Goal: Task Accomplishment & Management: Manage account settings

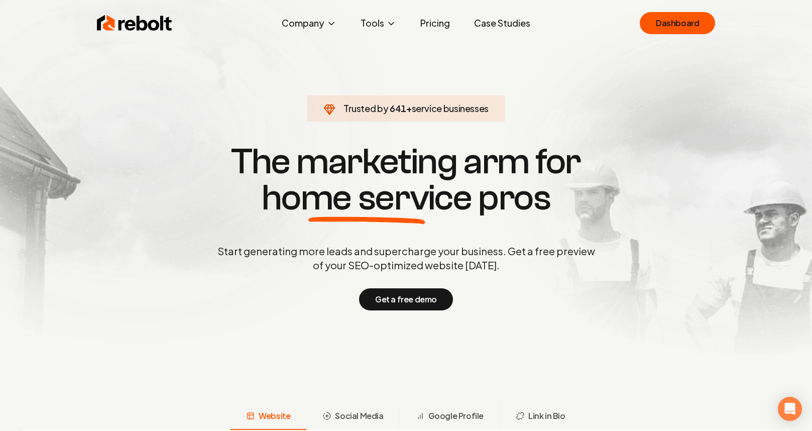
click at [661, 26] on link "Dashboard" at bounding box center [676, 23] width 75 height 22
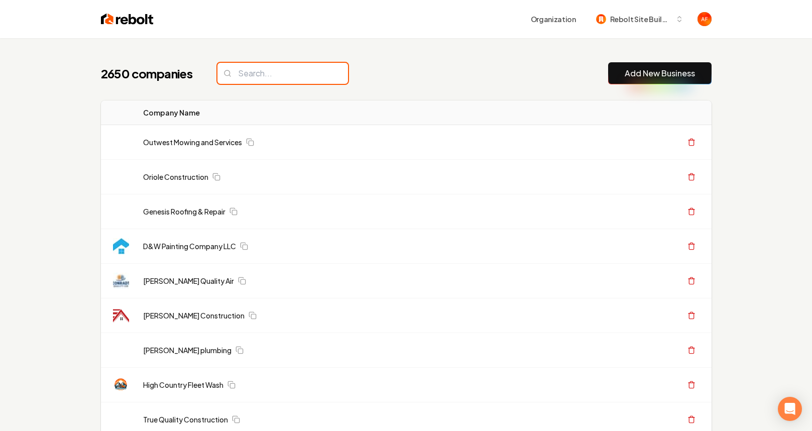
click at [240, 76] on input "search" at bounding box center [282, 73] width 131 height 21
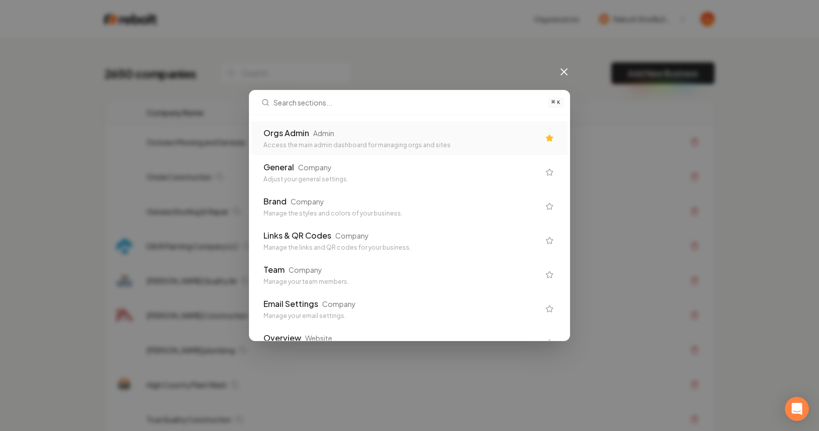
click at [416, 143] on div "Access the main admin dashboard for managing orgs and sites" at bounding box center [402, 145] width 276 height 8
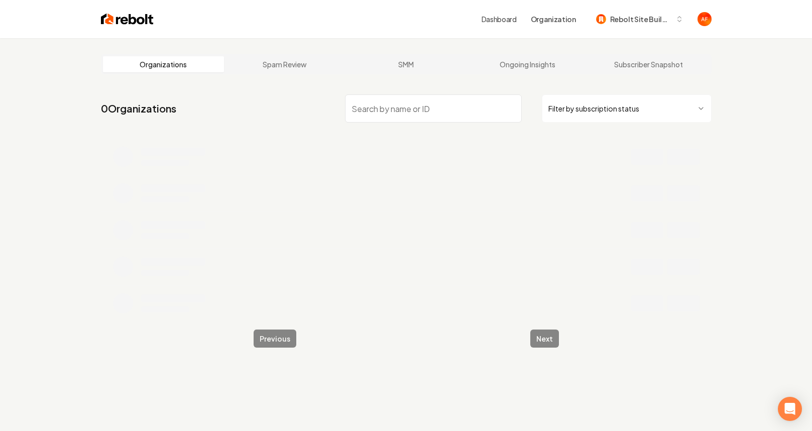
click at [390, 114] on input "search" at bounding box center [433, 108] width 177 height 28
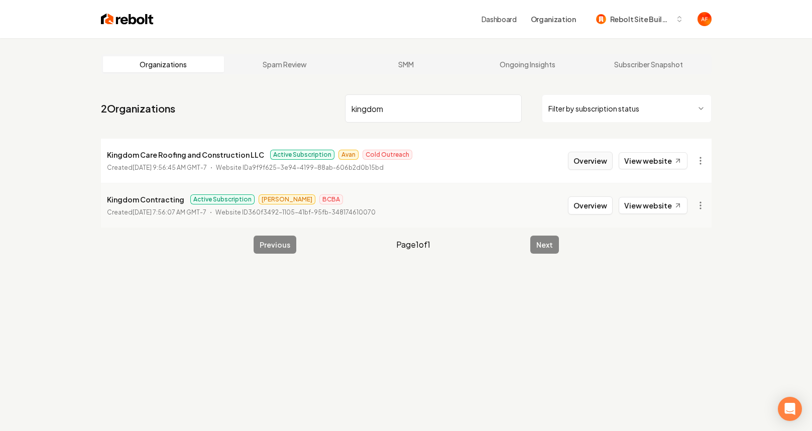
type input "kingdom"
drag, startPoint x: 578, startPoint y: 160, endPoint x: 565, endPoint y: 163, distance: 13.8
click at [578, 160] on button "Overview" at bounding box center [590, 161] width 45 height 18
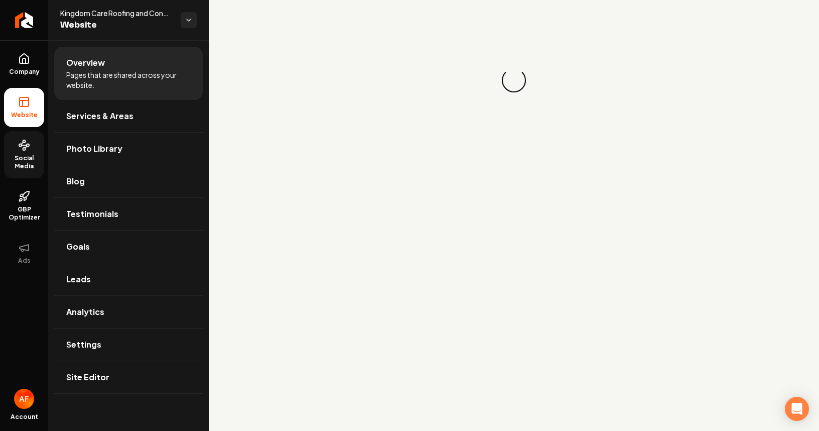
click at [34, 155] on span "Social Media" at bounding box center [24, 162] width 40 height 16
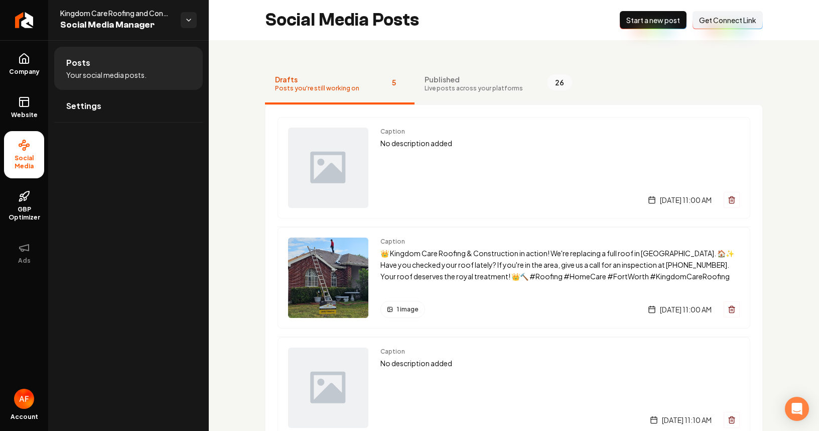
click at [716, 15] on span "Get Connect Link" at bounding box center [727, 20] width 57 height 10
click at [18, 20] on icon "Return to dashboard" at bounding box center [24, 20] width 16 height 16
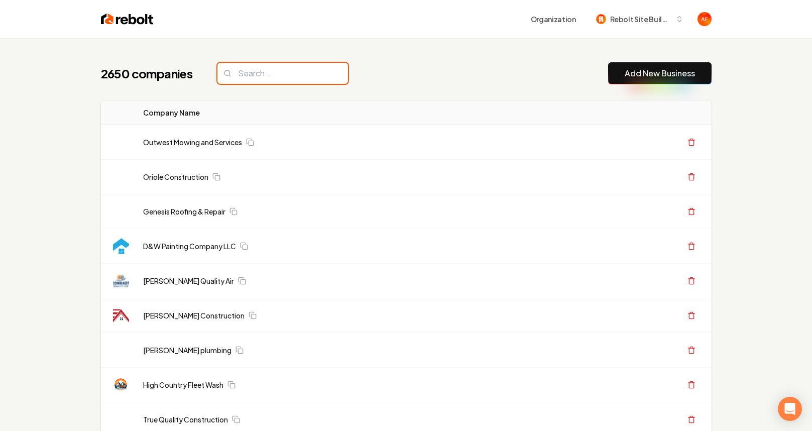
click at [252, 75] on input "search" at bounding box center [282, 73] width 131 height 21
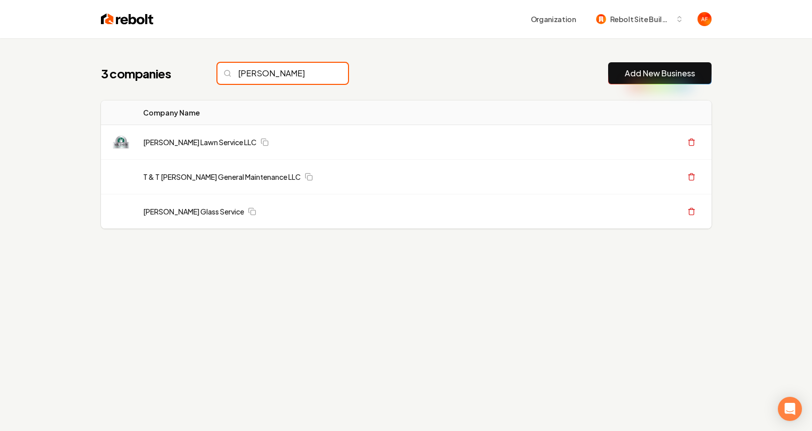
type input "davis"
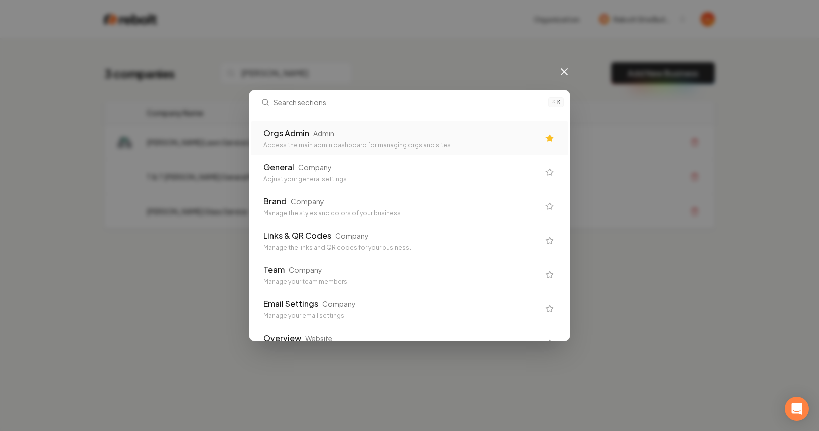
click at [293, 134] on div "Orgs Admin" at bounding box center [287, 133] width 46 height 12
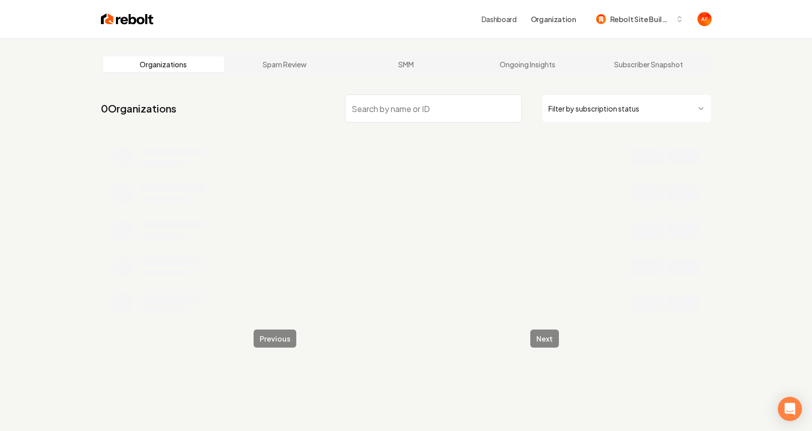
click at [389, 111] on input "search" at bounding box center [433, 108] width 177 height 28
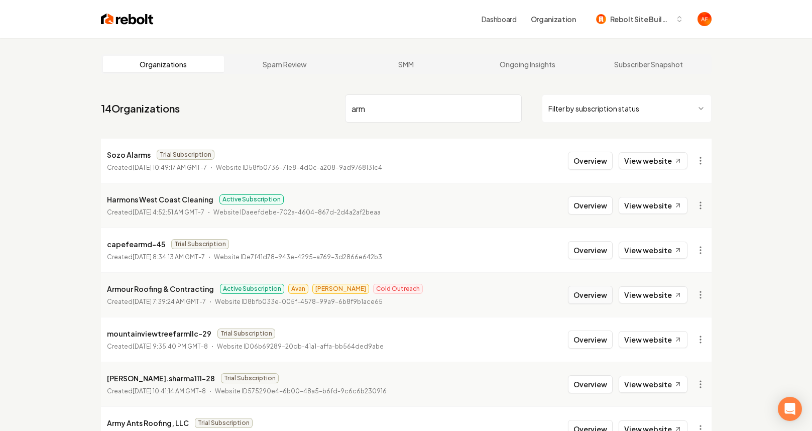
type input "arm"
click at [589, 300] on button "Overview" at bounding box center [590, 295] width 45 height 18
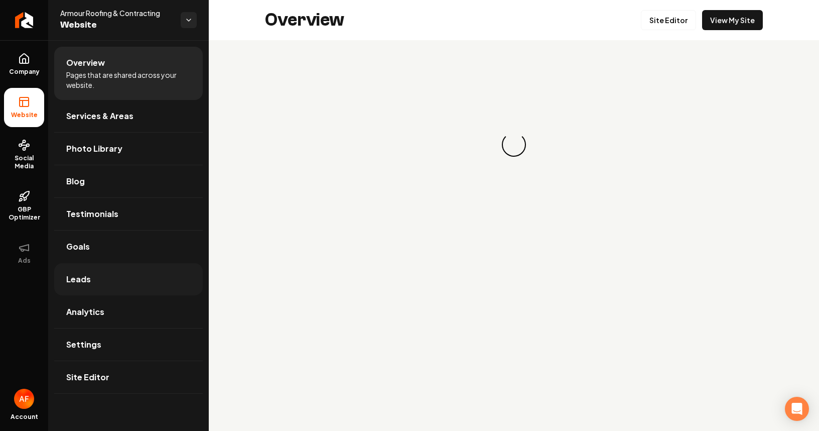
click at [125, 278] on link "Leads" at bounding box center [128, 279] width 149 height 32
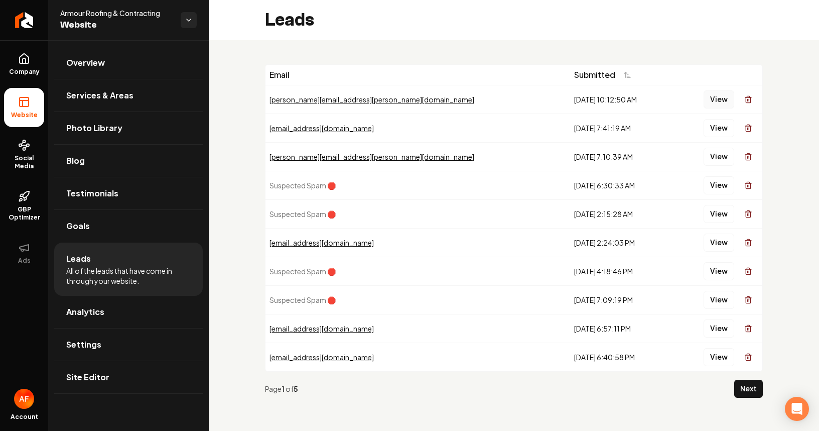
click at [720, 101] on button "View" at bounding box center [719, 99] width 31 height 18
click at [715, 132] on button "View" at bounding box center [719, 128] width 31 height 18
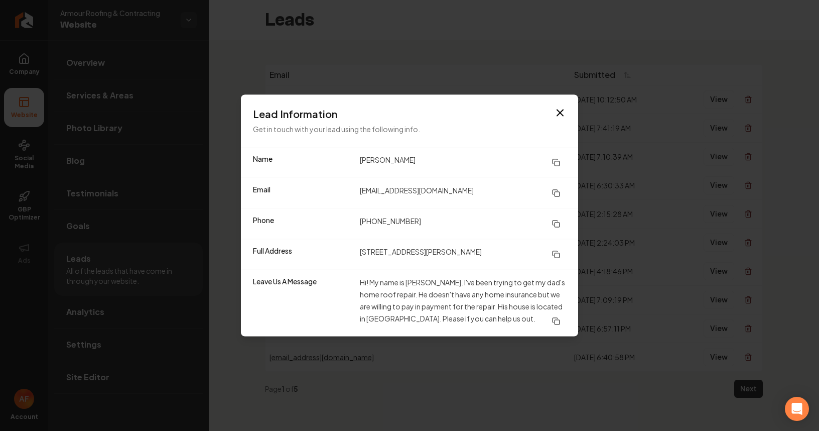
drag, startPoint x: 448, startPoint y: 290, endPoint x: 487, endPoint y: 309, distance: 43.6
click at [487, 309] on dd "Hi! My name is Rosa Palacios. I've been trying to get my dad's home roof repair…" at bounding box center [463, 303] width 206 height 54
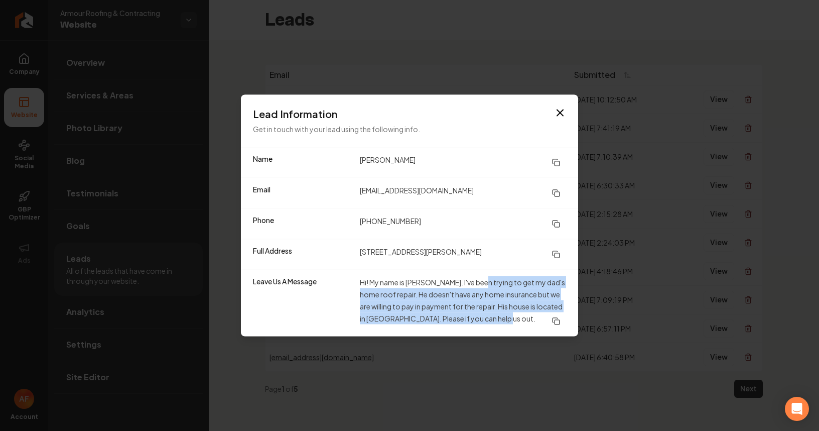
drag, startPoint x: 482, startPoint y: 284, endPoint x: 497, endPoint y: 317, distance: 36.4
click at [497, 317] on dd "Hi! My name is Rosa Palacios. I've been trying to get my dad's home roof repair…" at bounding box center [463, 303] width 206 height 54
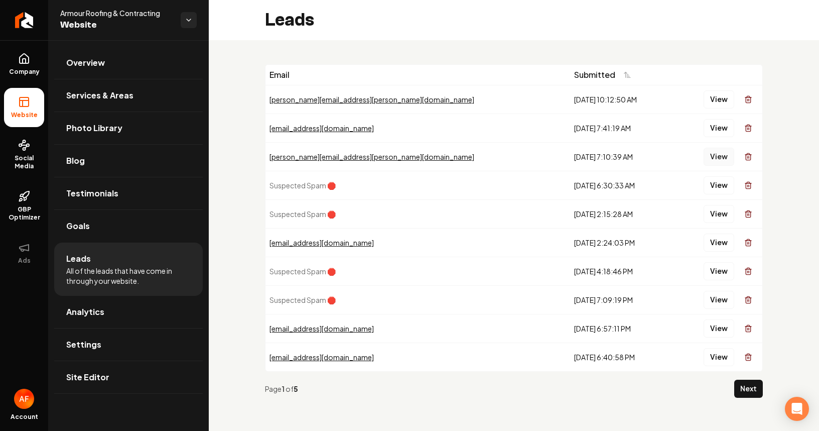
click at [710, 153] on button "View" at bounding box center [719, 157] width 31 height 18
click at [745, 387] on button "Next" at bounding box center [748, 388] width 29 height 18
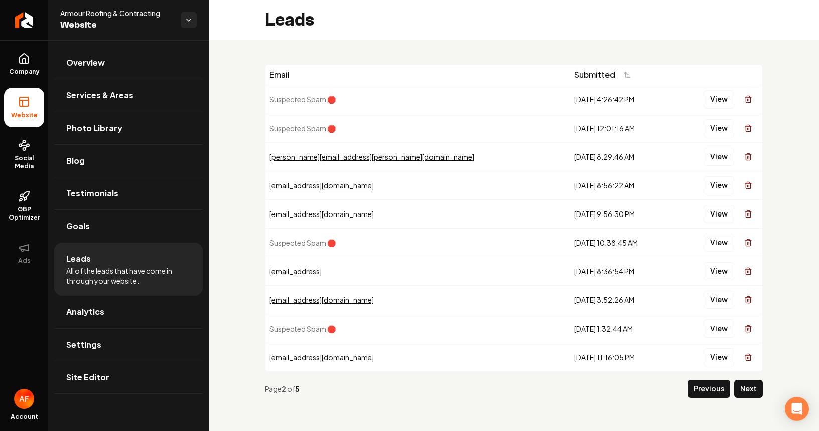
click at [679, 392] on div "Page 2 of 5" at bounding box center [474, 388] width 419 height 10
click at [694, 390] on button "Previous" at bounding box center [709, 388] width 43 height 18
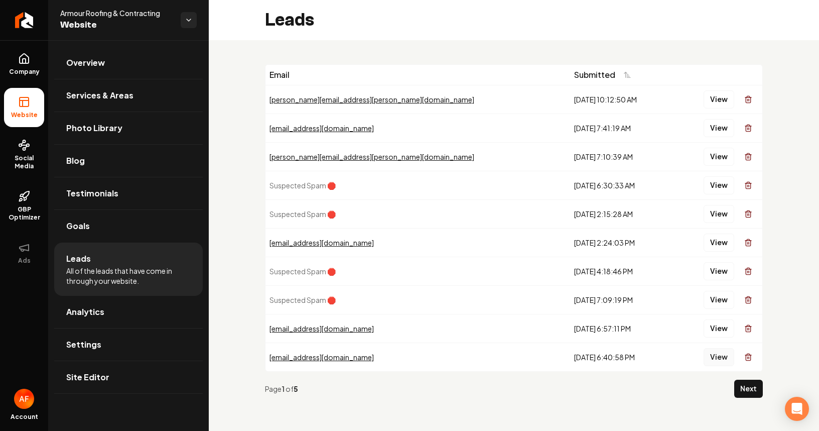
click at [715, 359] on button "View" at bounding box center [719, 357] width 31 height 18
click at [715, 332] on button "View" at bounding box center [719, 328] width 31 height 18
click at [713, 239] on button "View" at bounding box center [719, 242] width 31 height 18
click at [20, 14] on icon "Return to dashboard" at bounding box center [24, 20] width 16 height 16
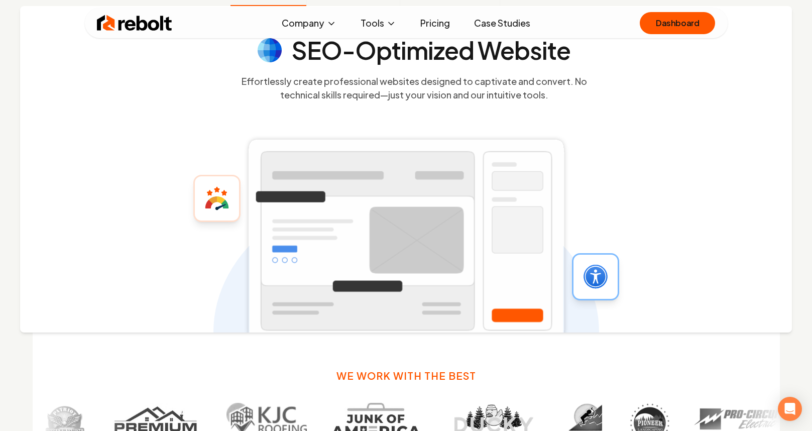
scroll to position [904, 0]
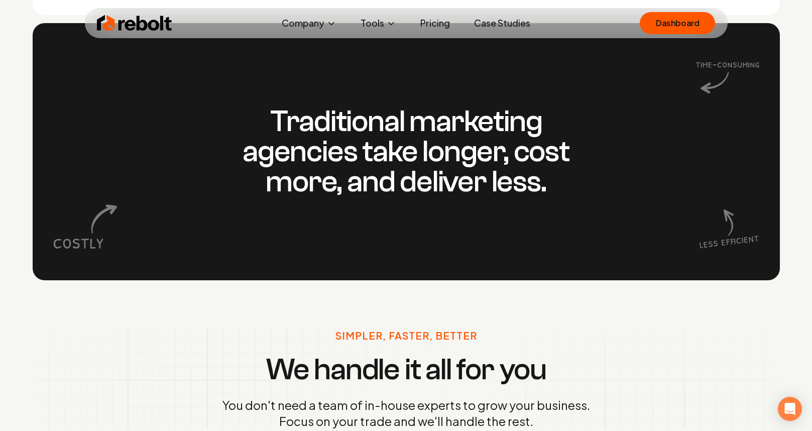
click at [481, 17] on link "Case Studies" at bounding box center [502, 23] width 72 height 20
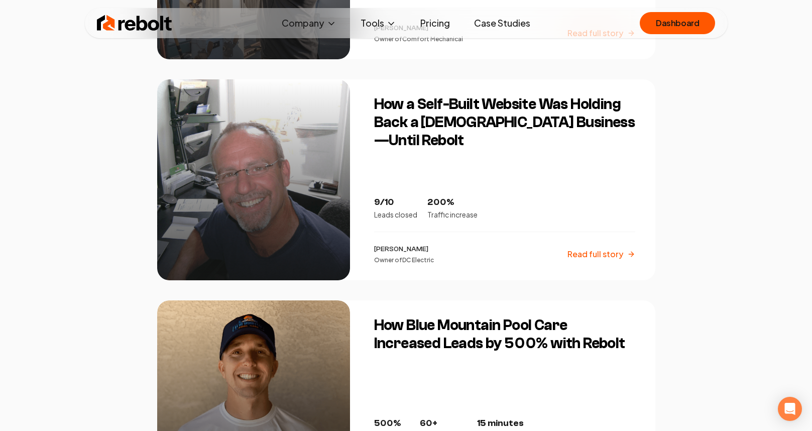
scroll to position [1895, 0]
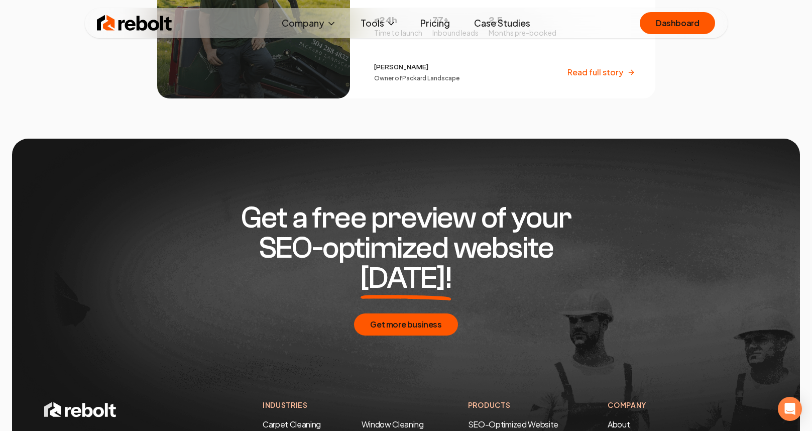
click at [442, 27] on link "Pricing" at bounding box center [435, 23] width 46 height 20
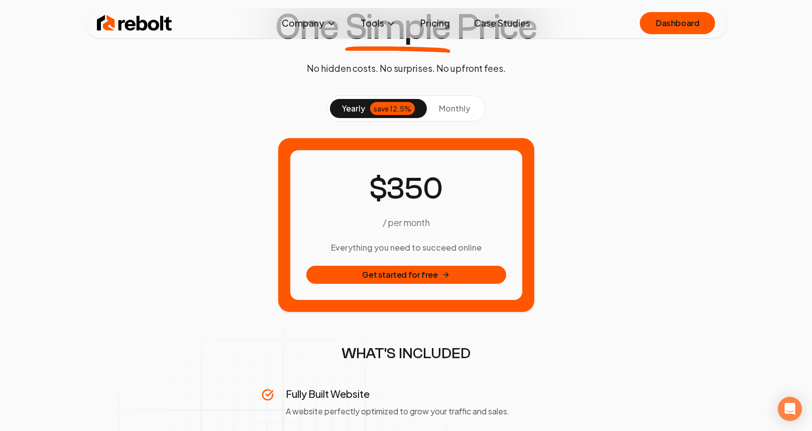
scroll to position [81, 0]
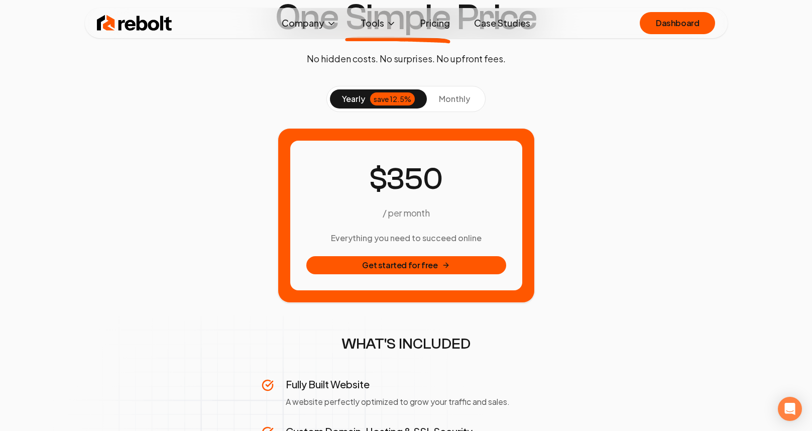
click at [456, 92] on button "monthly" at bounding box center [454, 98] width 55 height 19
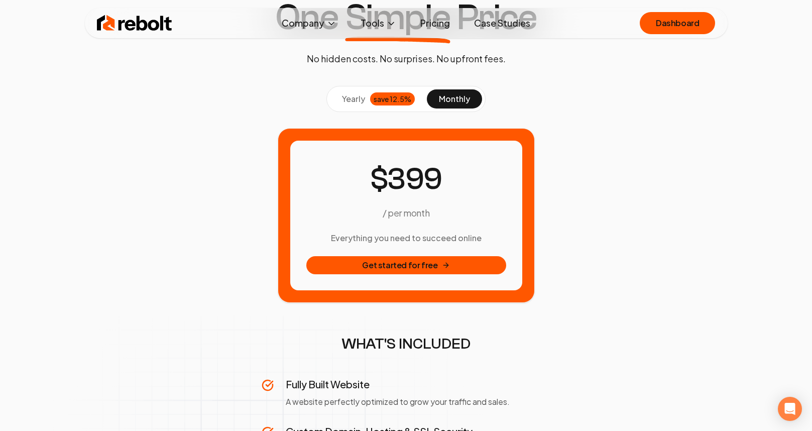
click at [144, 18] on img at bounding box center [134, 23] width 75 height 20
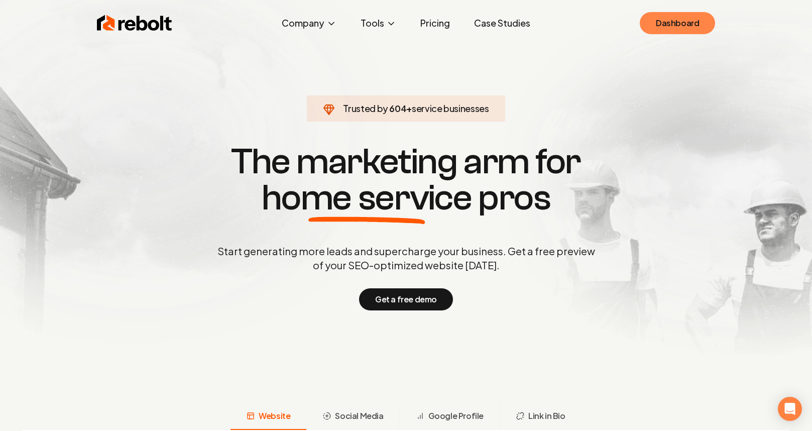
click at [675, 23] on link "Dashboard" at bounding box center [676, 23] width 75 height 22
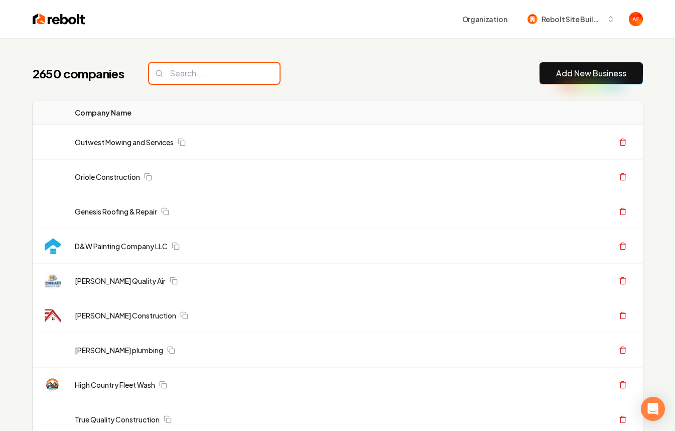
click at [212, 70] on input "search" at bounding box center [214, 73] width 131 height 21
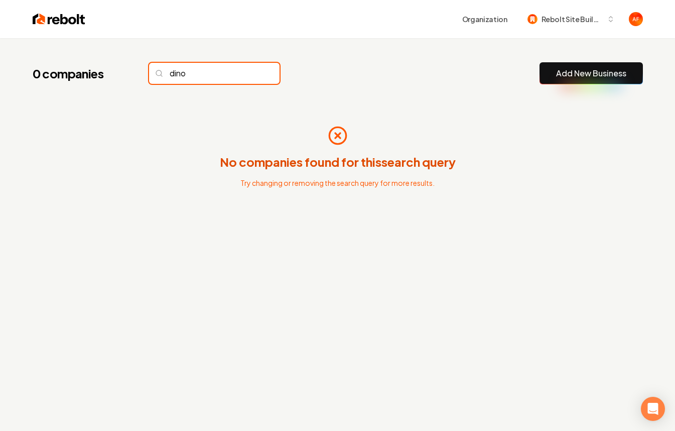
click at [197, 72] on input "dino" at bounding box center [214, 73] width 131 height 21
type input "dino"
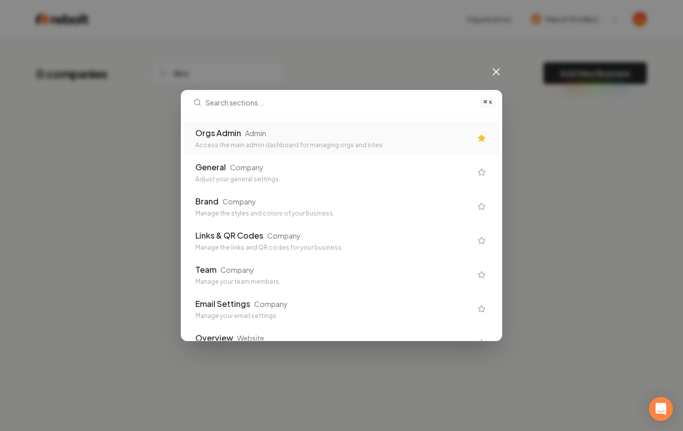
click at [243, 140] on div "Orgs Admin Admin Access the main admin dashboard for managing orgs and sites" at bounding box center [333, 138] width 276 height 22
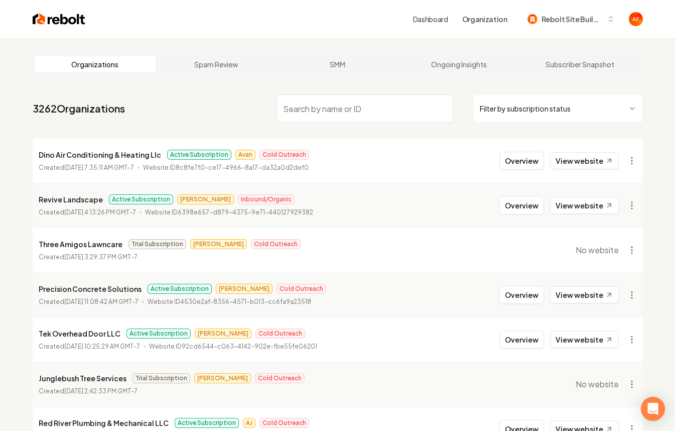
click at [393, 110] on input "search" at bounding box center [365, 108] width 177 height 28
click at [519, 161] on button "Overview" at bounding box center [521, 161] width 45 height 18
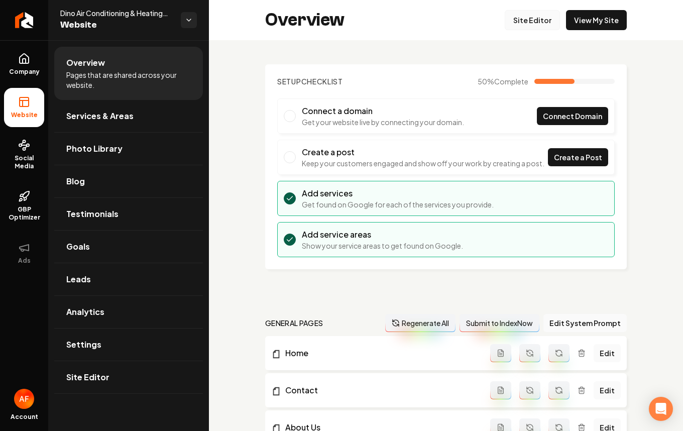
click at [537, 23] on link "Site Editor" at bounding box center [531, 20] width 55 height 20
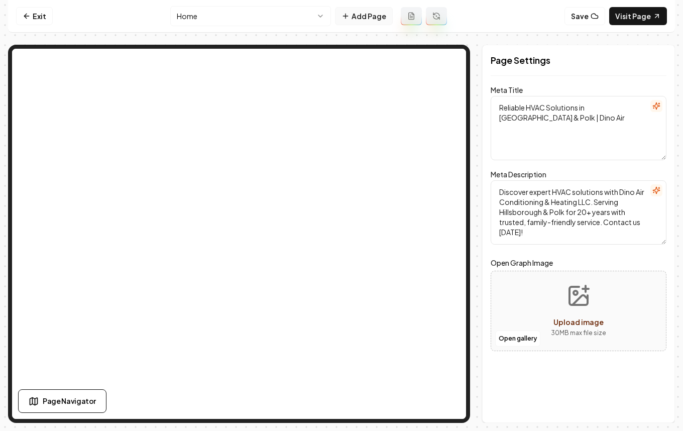
click at [363, 17] on button "Add Page" at bounding box center [364, 16] width 58 height 18
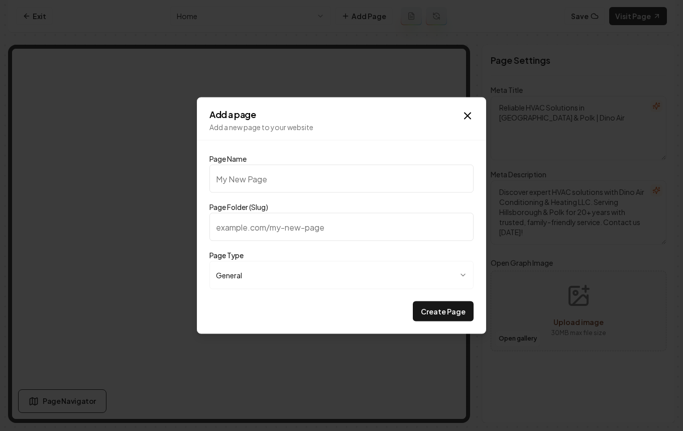
type input "P"
type input "p"
type input "Pr"
type input "pr"
type input "Pre"
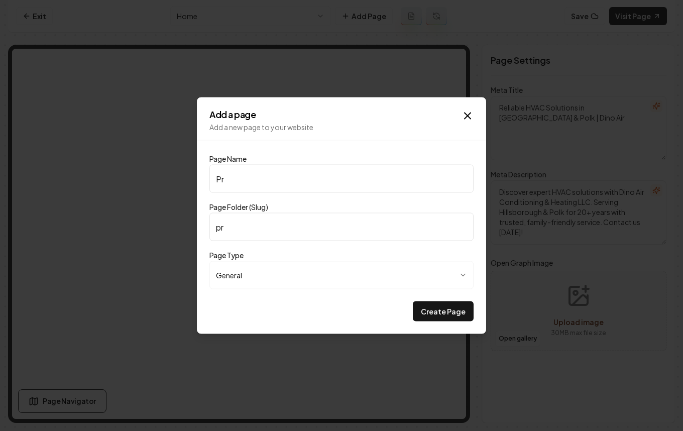
type input "pre"
type input "Prev"
type input "prev"
type input "Preve"
type input "preve"
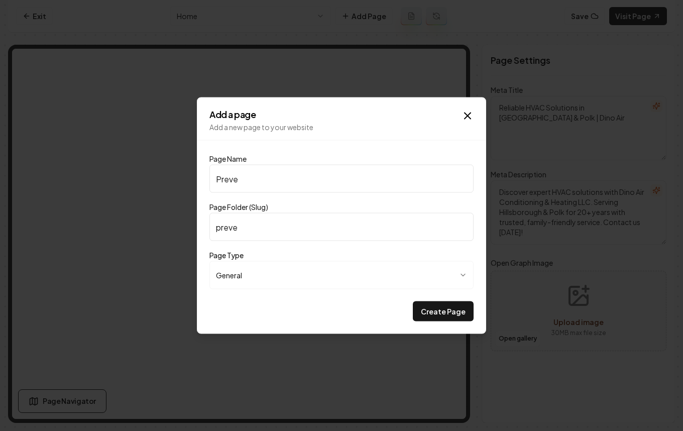
type input "Preven"
type input "preven"
type input "Prevent"
type input "prevent"
type input "Preventi"
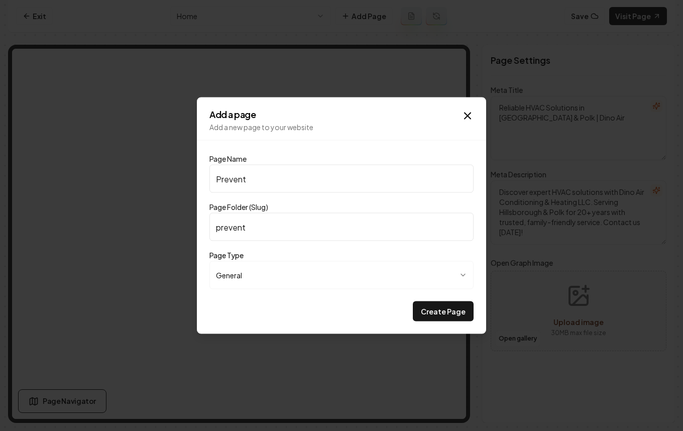
type input "preventi"
type input "Preventit"
type input "preventit"
type input "Preventiti"
type input "preventiti"
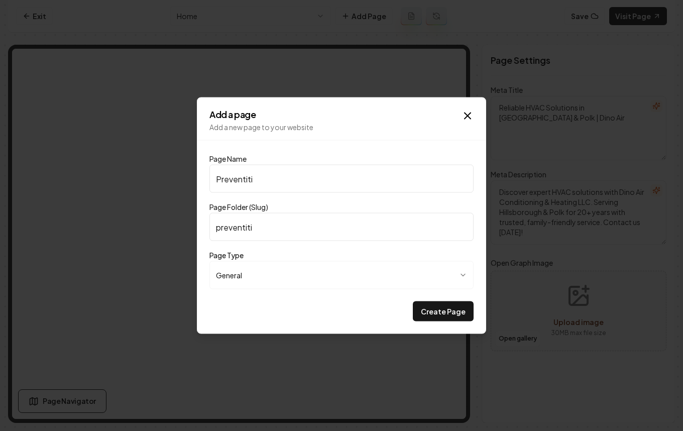
type input "Preventitiv"
type input "preventitiv"
type input "Preventitive"
type input "preventitive"
type input "Preventitiv"
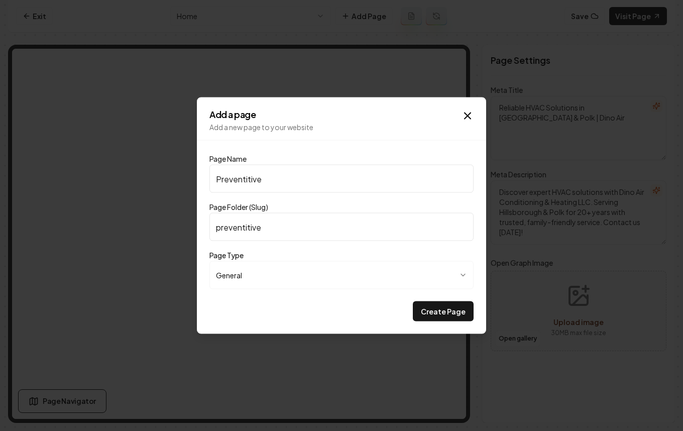
type input "preventitiv"
type input "Preventiti"
type input "preventiti"
type input "Preventit"
type input "preventit"
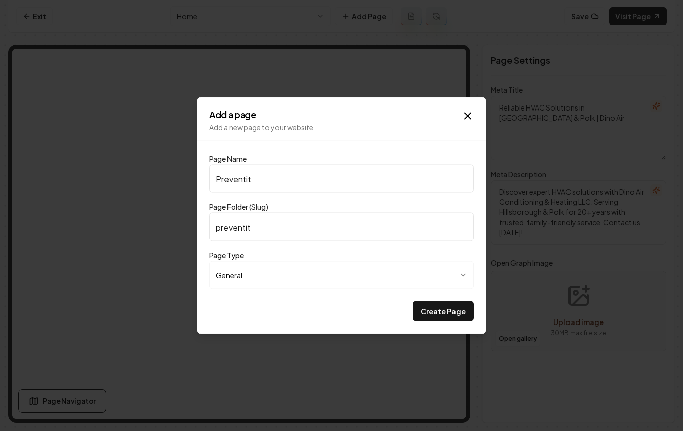
type input "Preventi"
type input "preventi"
type input "Prevent"
type input "prevent"
type input "Preven"
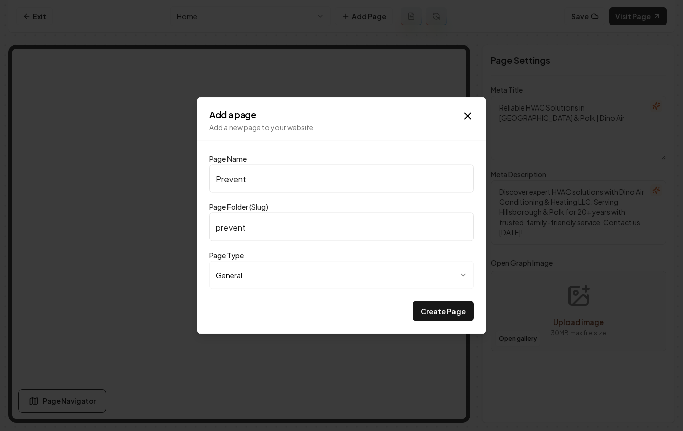
type input "preven"
type input "Preve"
type input "preve"
type input "Prev"
type input "prev"
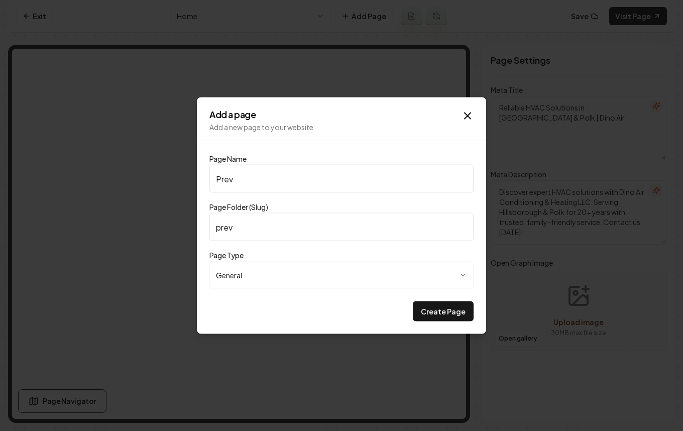
type input "Pre"
type input "pre"
type input "Pr"
type input "pr"
type input "P"
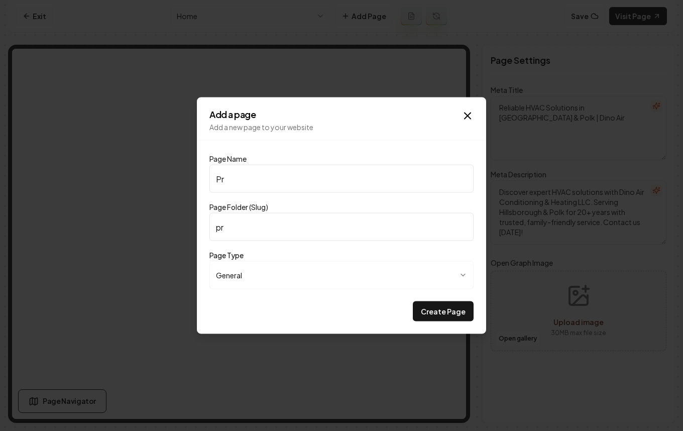
type input "p"
type input "M"
type input "m"
type input "P"
type input "p"
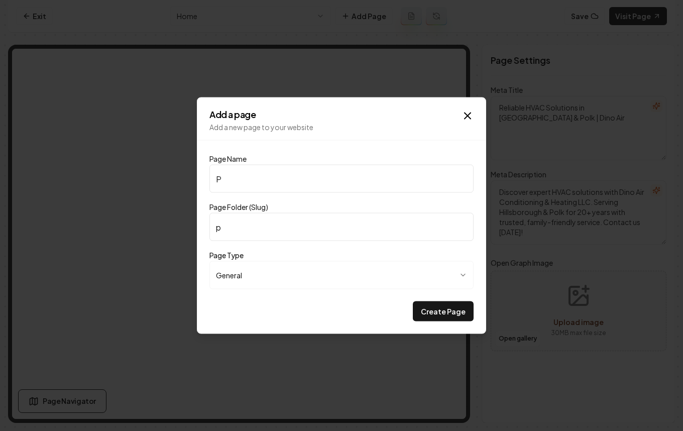
type input "Pr"
type input "pr"
type input "Pre"
type input "pre"
type input "Prev"
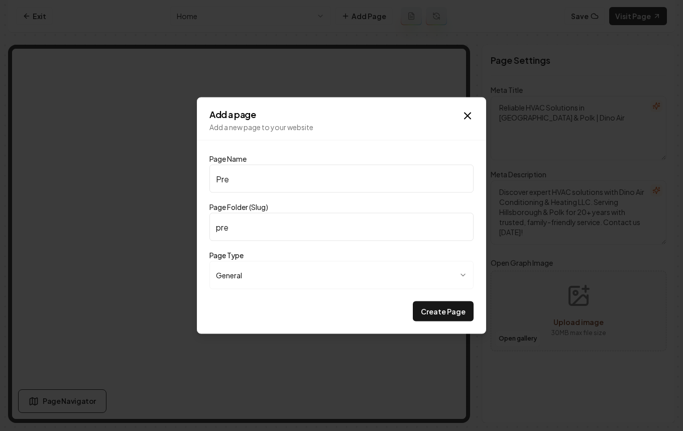
type input "prev"
type input "Preve"
type input "preve"
type input "Preven"
type input "preven"
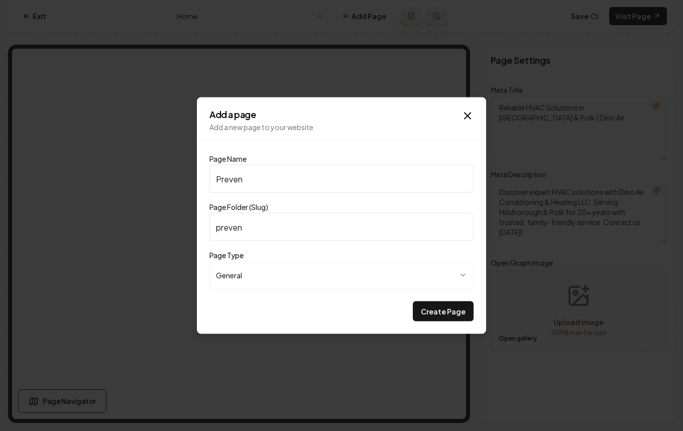
type input "Prevent"
type input "prevent"
type input "Preventa"
type input "preventa"
type input "Preventat"
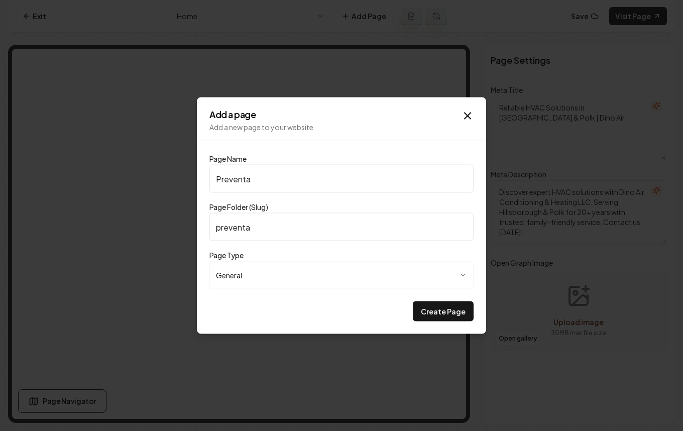
type input "preventat"
type input "Preventati"
type input "preventati"
type input "Preventativ"
type input "preventativ"
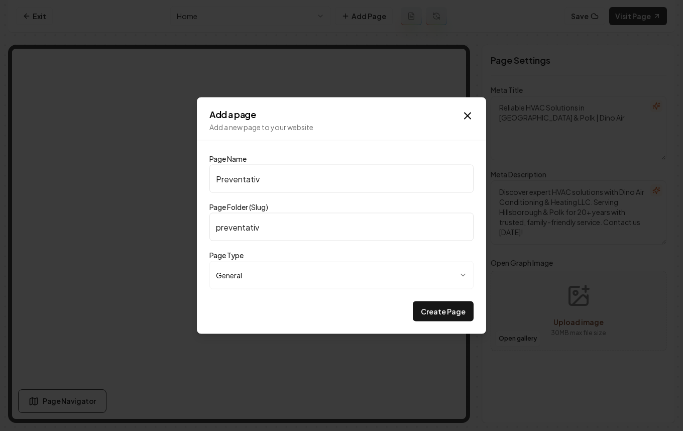
type input "Preventative"
type input "preventative"
type input "Preventative M"
type input "preventative-m"
type input "Preventative Ma"
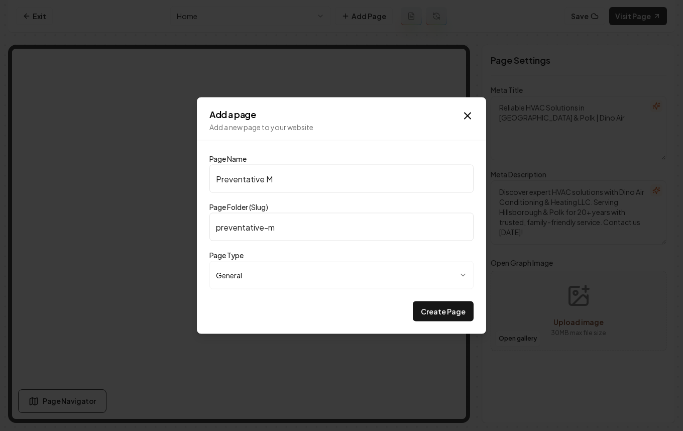
type input "preventative-ma"
type input "Preventative Mai"
type input "preventative-mai"
type input "Preventative Main"
type input "preventative-main"
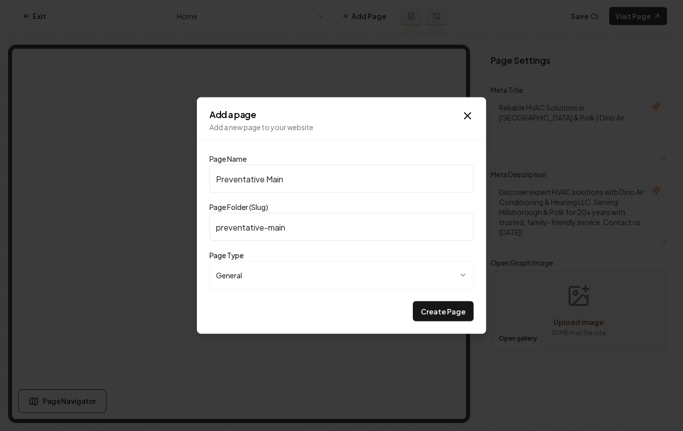
type input "Preventative Maint"
type input "preventative-maint"
type input "Preventative Mainte"
type input "preventative-mainte"
type input "Preventative Mainten"
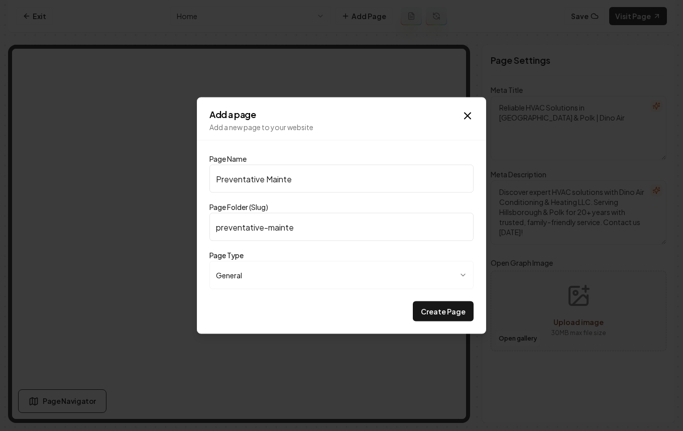
type input "preventative-mainten"
type input "Preventative Maintena"
type input "preventative-maintena"
type input "Preventative Maintenan"
type input "preventative-maintenan"
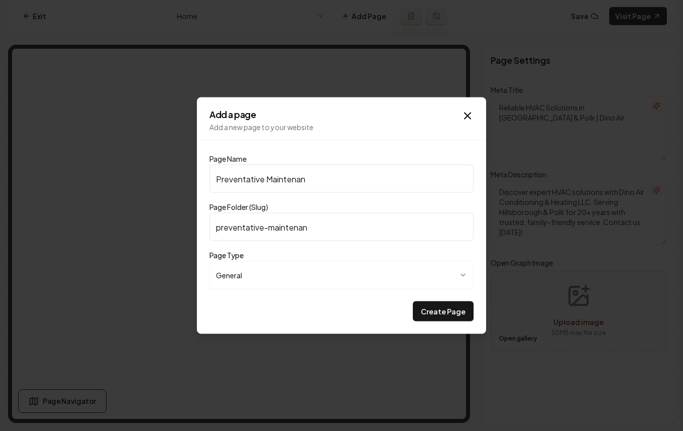
type input "Preventative Maintenanc"
type input "preventative-maintenanc"
type input "Preventative Maintenance"
type input "preventative-maintenance"
type input "Preventative Maintenance P"
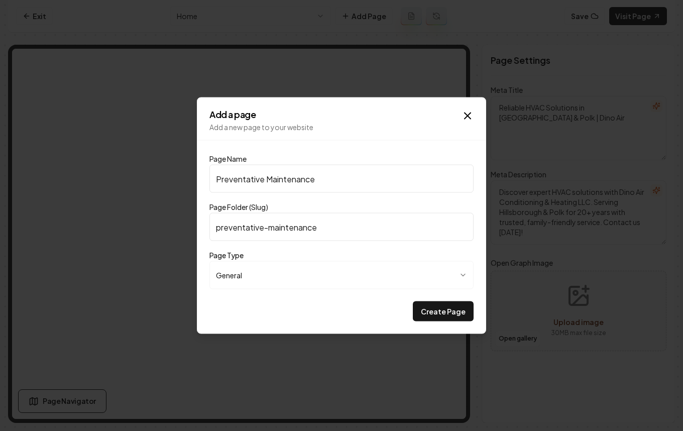
type input "preventative-maintenance-p"
type input "Preventative Maintenance Pa"
type input "preventative-maintenance-pa"
type input "Preventative Maintenance Pal"
type input "preventative-maintenance-pal"
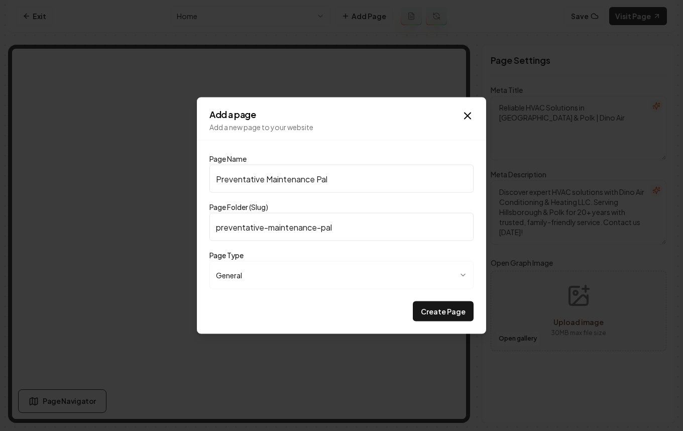
type input "Preventative Maintenance Paln"
type input "preventative-maintenance-paln"
type input "Preventative Maintenance Palns"
type input "preventative-maintenance-palns"
click at [327, 180] on input "Preventative Maintenance Palns" at bounding box center [341, 179] width 264 height 28
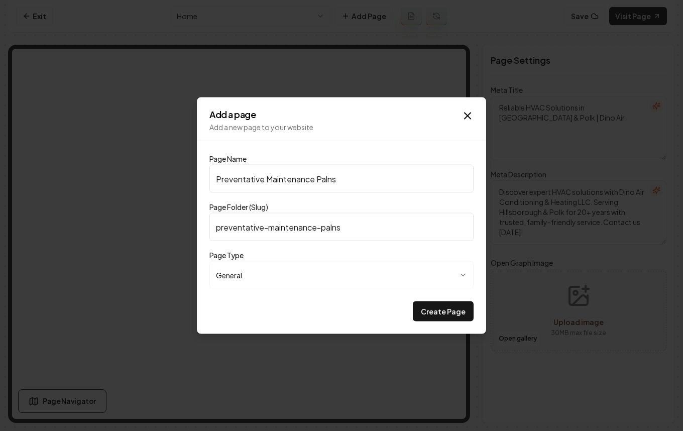
type input "Preventative Maintenance Pans"
type input "preventative-maintenance-pans"
type input "Preventative Maintenance Pns"
type input "preventative-maintenance-pns"
type input "Preventative Maintenance Plns"
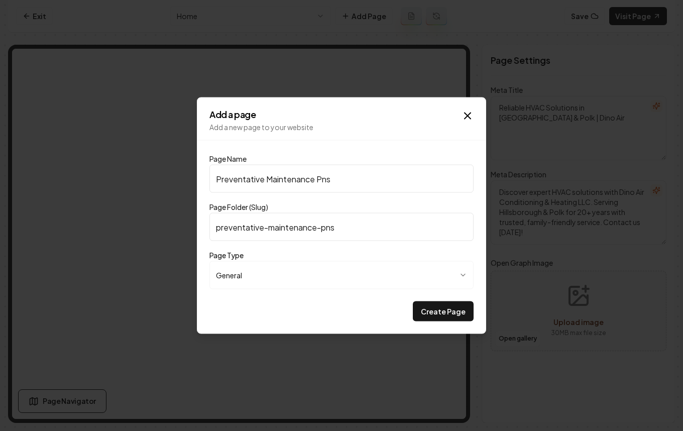
type input "preventative-maintenance-plns"
type input "Preventative Maintenance Plans"
type input "preventative-maintenance-plans"
type input "Preventative Maintenance Planns"
type input "preventative-maintenance-planns"
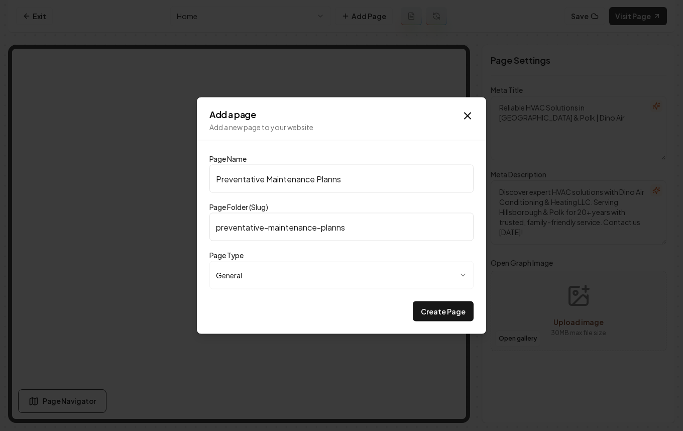
type input "Preventative Maintenance Plans"
type input "preventative-maintenance-plans"
type input "Preventative Maintenance Plans"
click at [436, 306] on button "Create Page" at bounding box center [443, 311] width 61 height 20
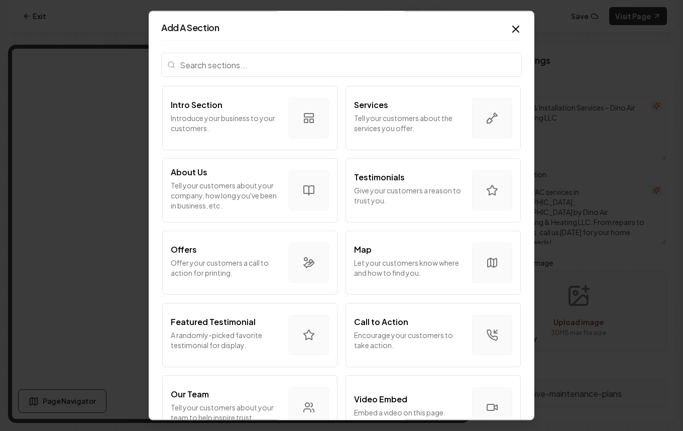
scroll to position [198, 0]
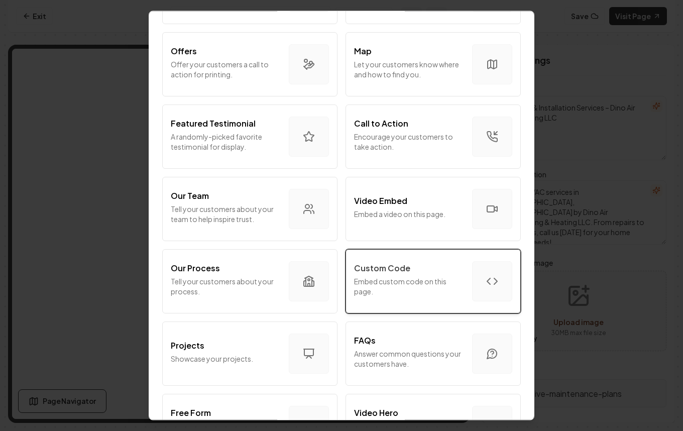
click at [436, 260] on button "Custom Code Embed custom code on this page." at bounding box center [432, 281] width 175 height 64
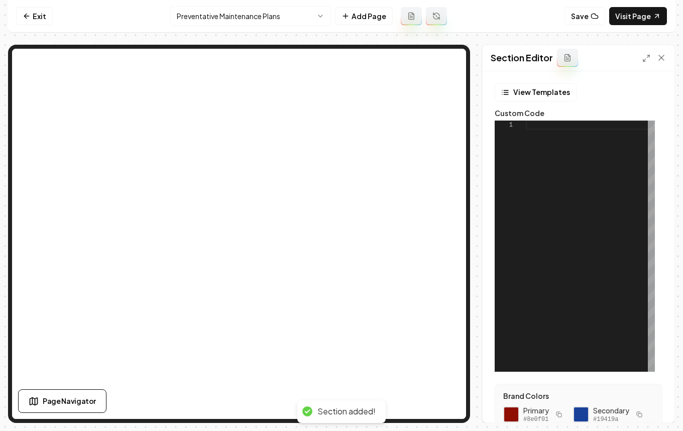
click at [538, 251] on div at bounding box center [590, 245] width 129 height 251
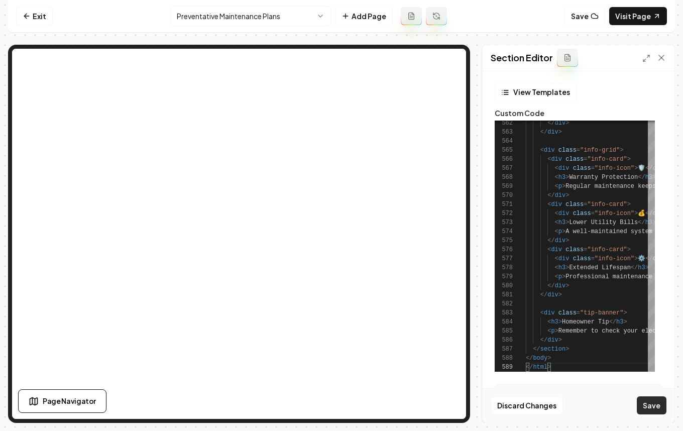
click at [649, 403] on button "Save" at bounding box center [651, 405] width 30 height 18
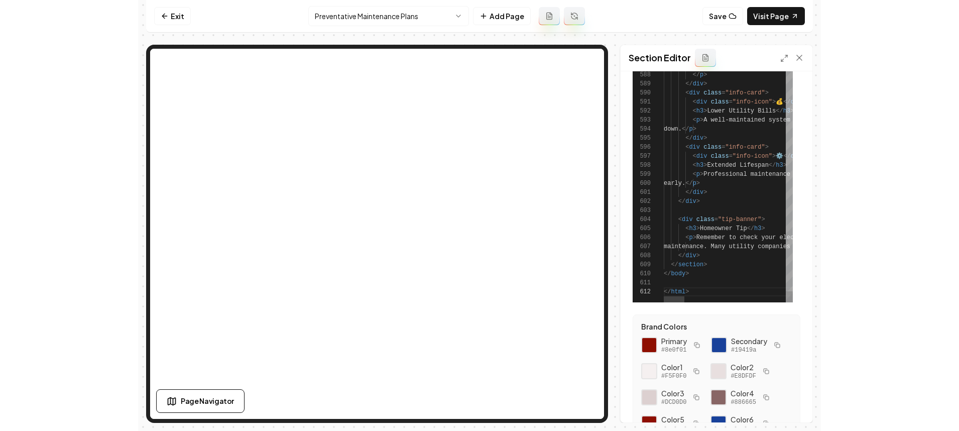
scroll to position [150, 0]
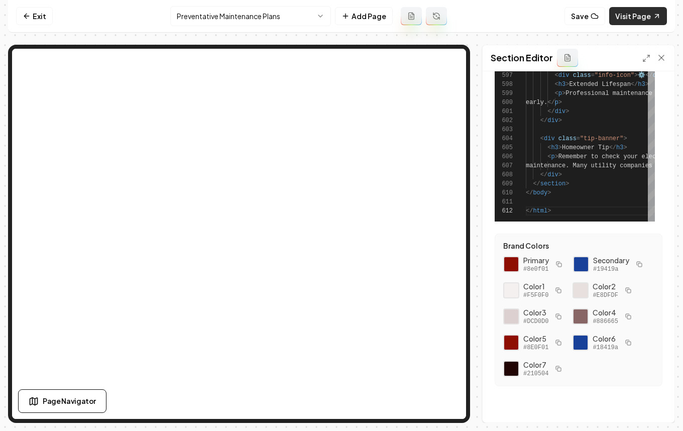
click at [630, 14] on link "Visit Page" at bounding box center [638, 16] width 58 height 18
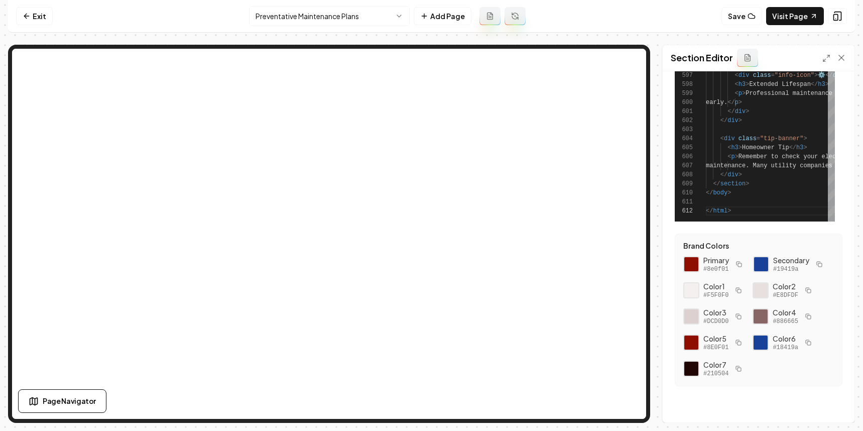
click at [784, 40] on div "Exit Preventative Maintenance Plans Add Page Save Visit Page Page Navigator Sec…" at bounding box center [431, 211] width 847 height 423
click at [789, 20] on link "Visit Page" at bounding box center [795, 16] width 58 height 18
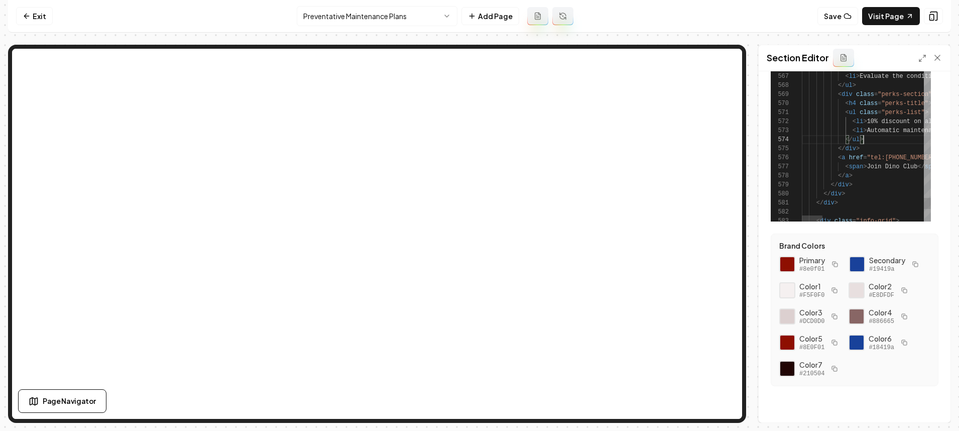
scroll to position [72, 26]
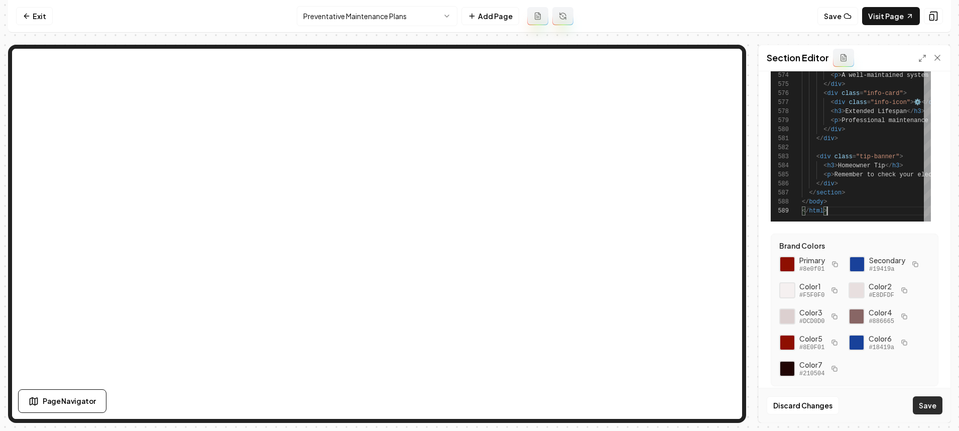
click at [811, 413] on button "Save" at bounding box center [928, 405] width 30 height 18
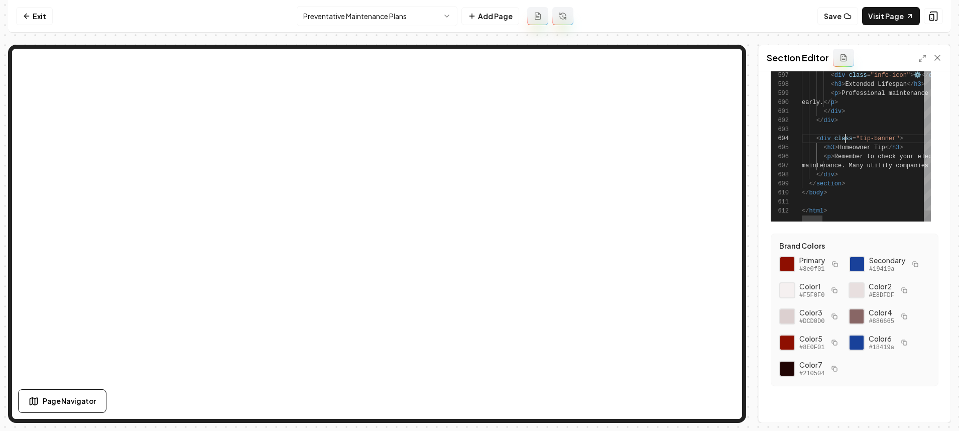
scroll to position [27, 44]
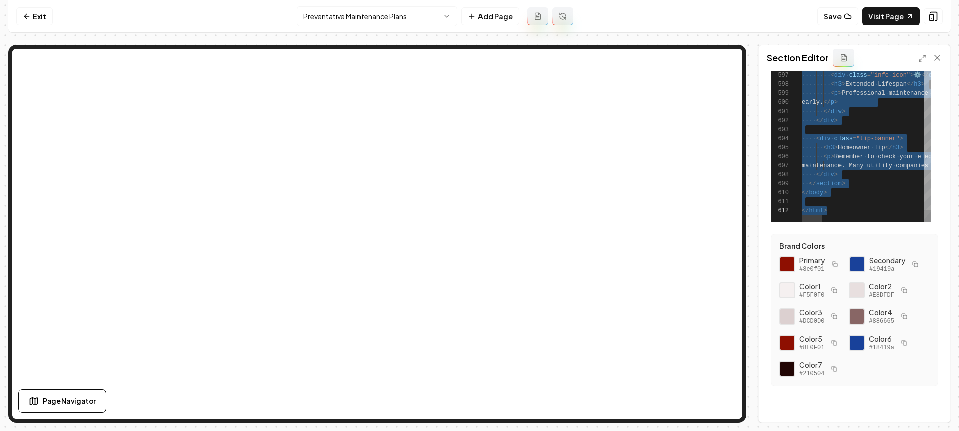
scroll to position [72, 26]
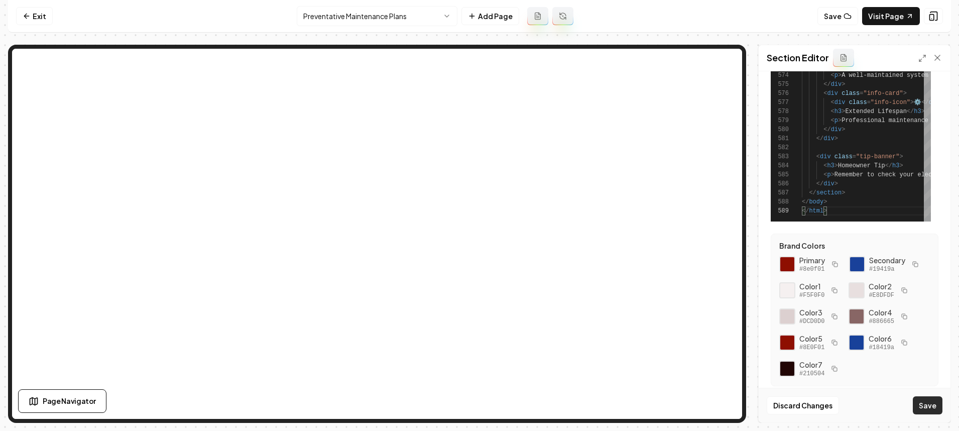
click at [811, 402] on button "Save" at bounding box center [928, 405] width 30 height 18
type textarea "*******"
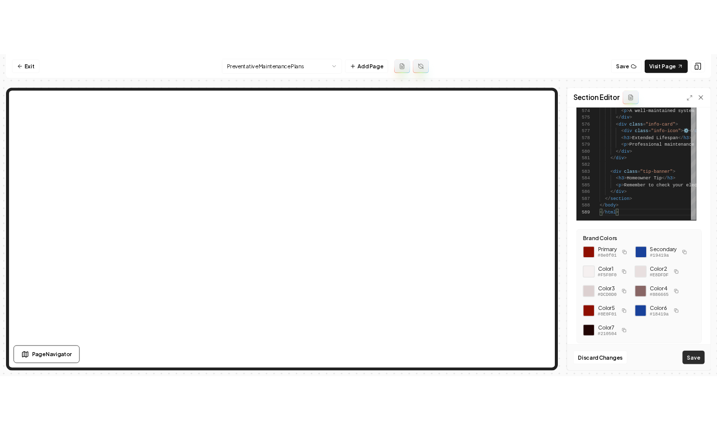
scroll to position [9, 25]
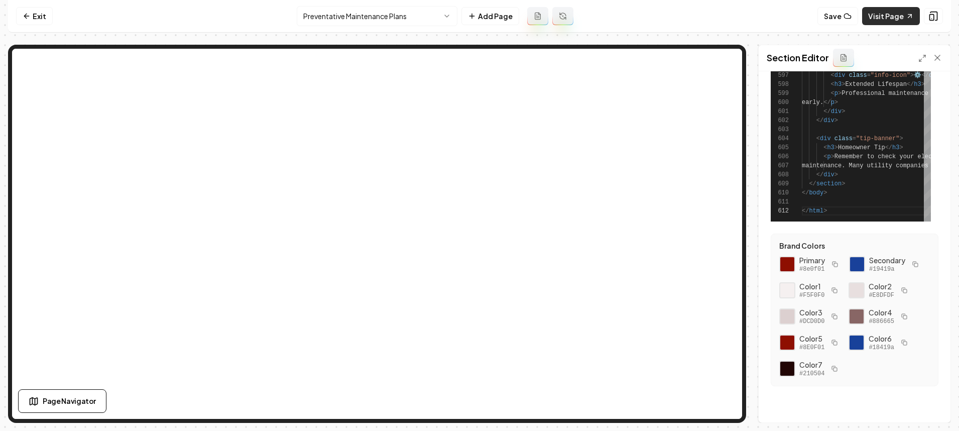
click at [811, 16] on link "Visit Page" at bounding box center [891, 16] width 58 height 18
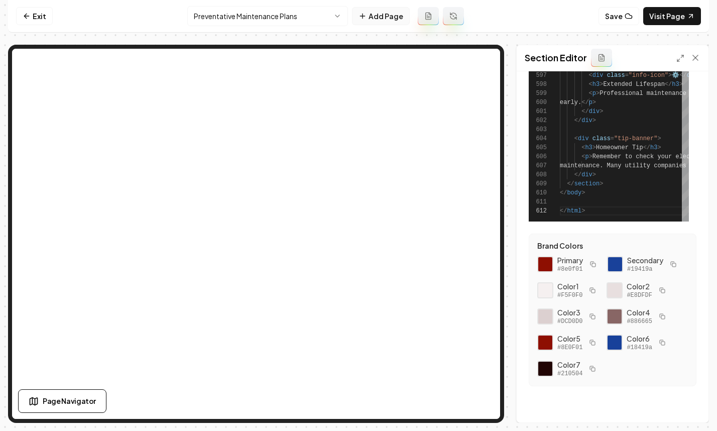
click at [355, 12] on button "Add Page" at bounding box center [381, 16] width 58 height 18
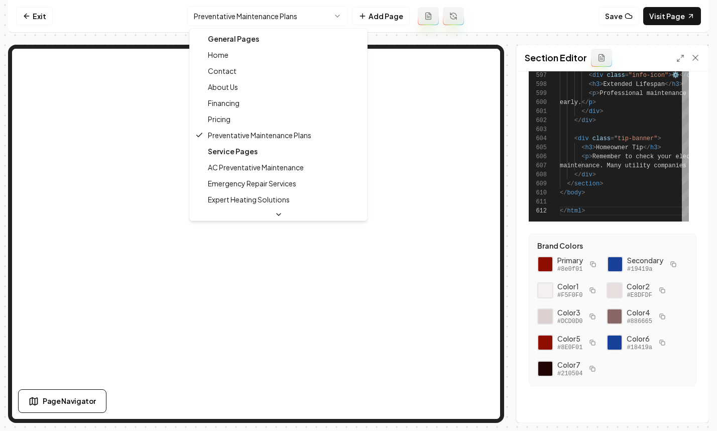
click at [318, 14] on html "Computer Required This feature is only available on a computer. Please switch t…" at bounding box center [358, 215] width 717 height 431
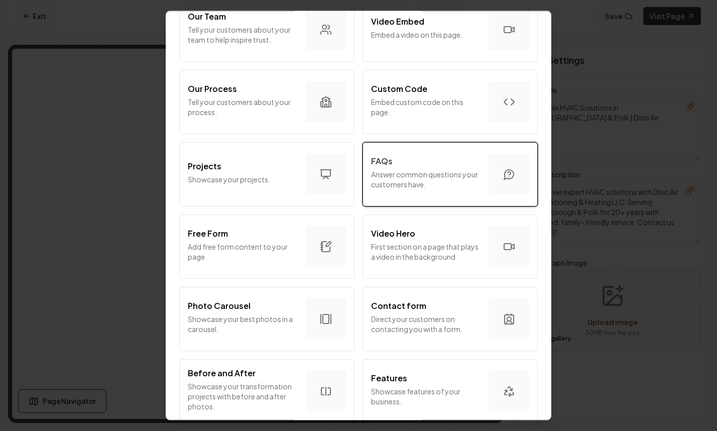
scroll to position [320, 0]
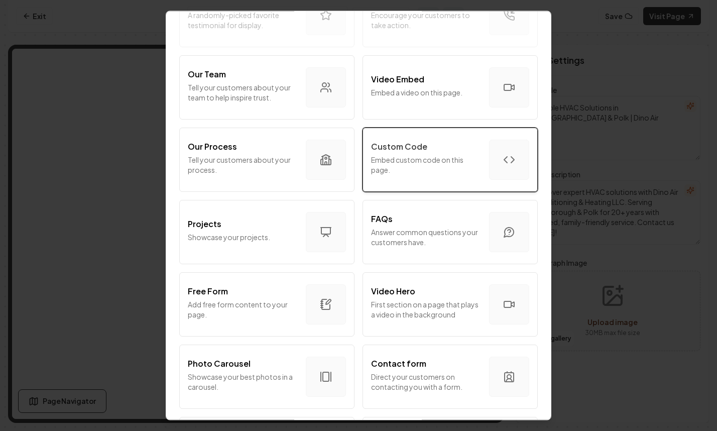
click at [422, 180] on button "Custom Code Embed custom code on this page." at bounding box center [449, 159] width 175 height 64
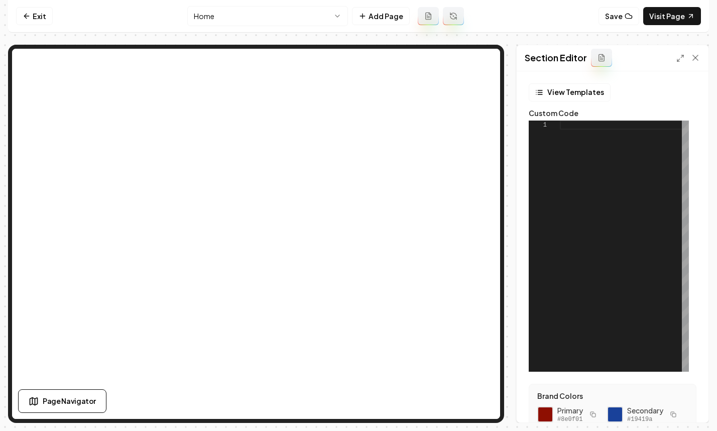
click at [597, 182] on div at bounding box center [624, 245] width 129 height 251
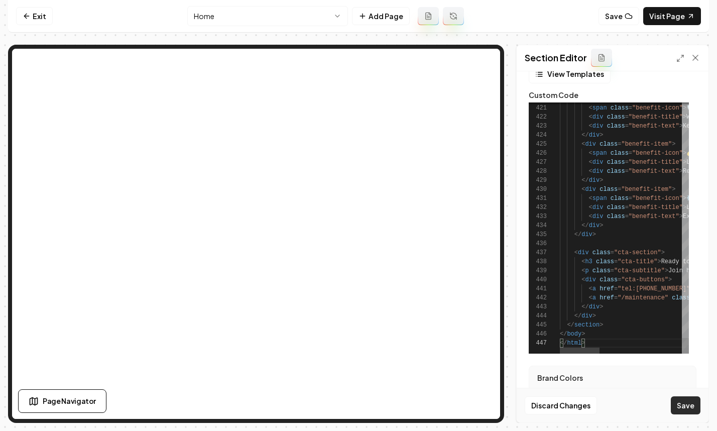
scroll to position [19, 0]
click at [689, 403] on button "Save" at bounding box center [686, 405] width 30 height 18
type textarea "*******"
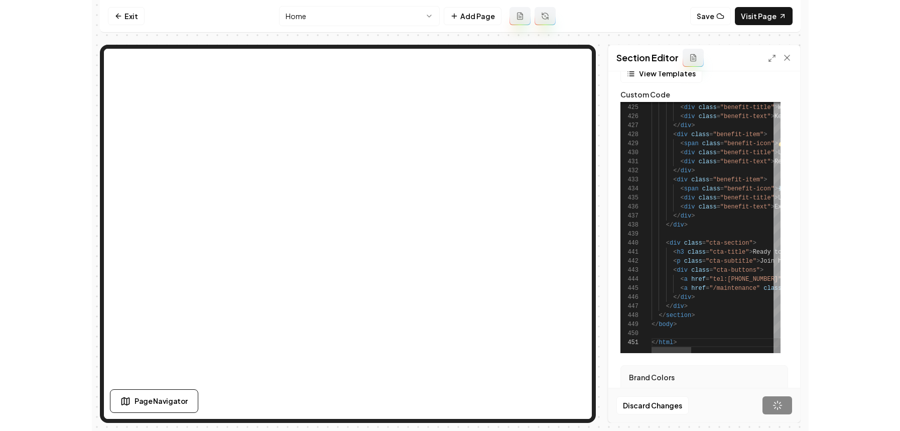
scroll to position [0, 25]
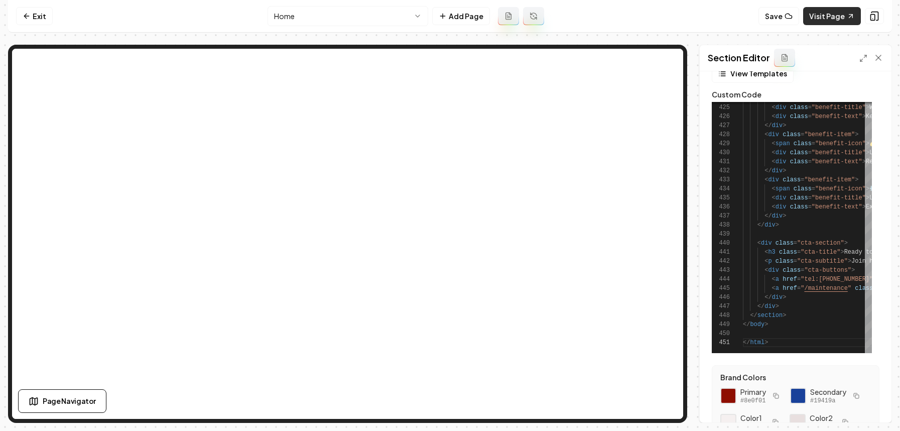
click at [811, 19] on link "Visit Page" at bounding box center [832, 16] width 58 height 18
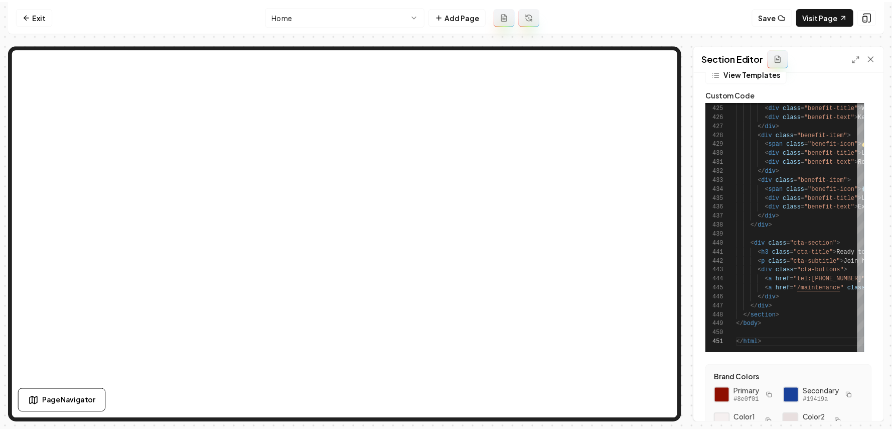
scroll to position [0, 0]
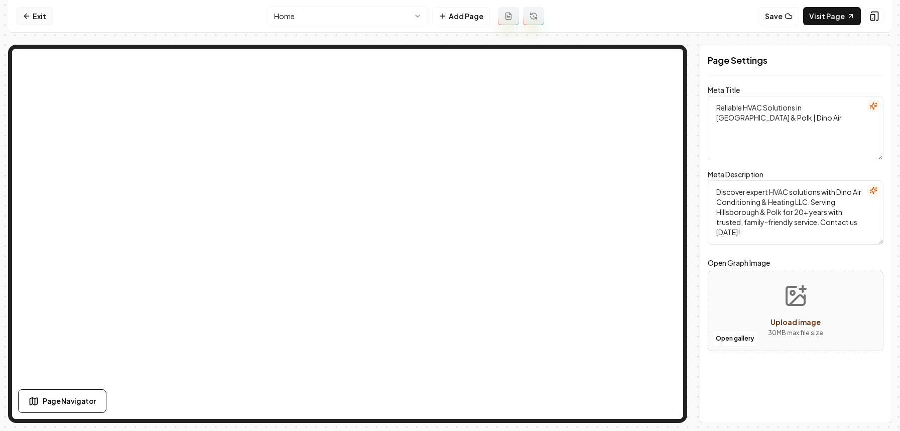
click at [32, 17] on link "Exit" at bounding box center [34, 16] width 37 height 18
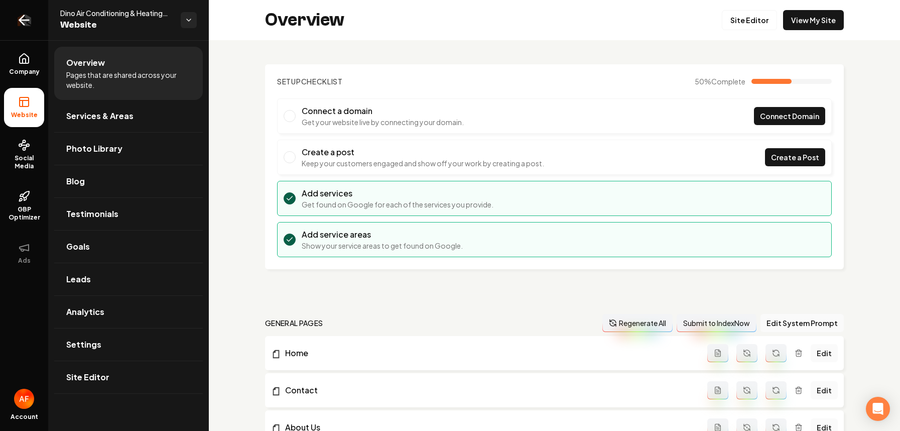
click at [19, 18] on icon "Return to dashboard" at bounding box center [24, 20] width 16 height 16
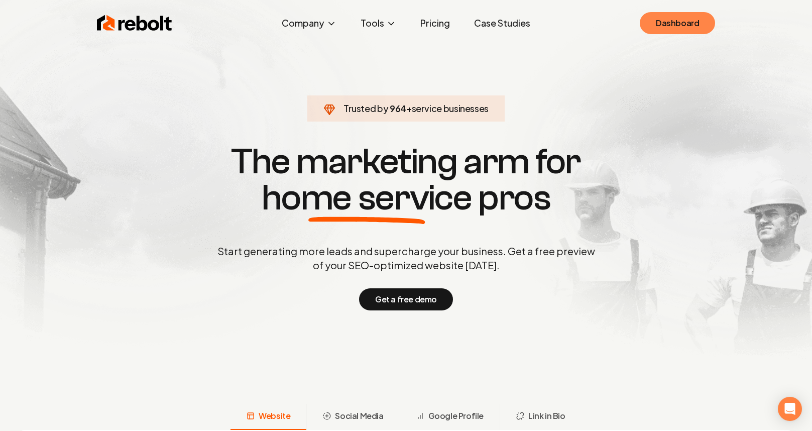
click at [675, 23] on link "Dashboard" at bounding box center [676, 23] width 75 height 22
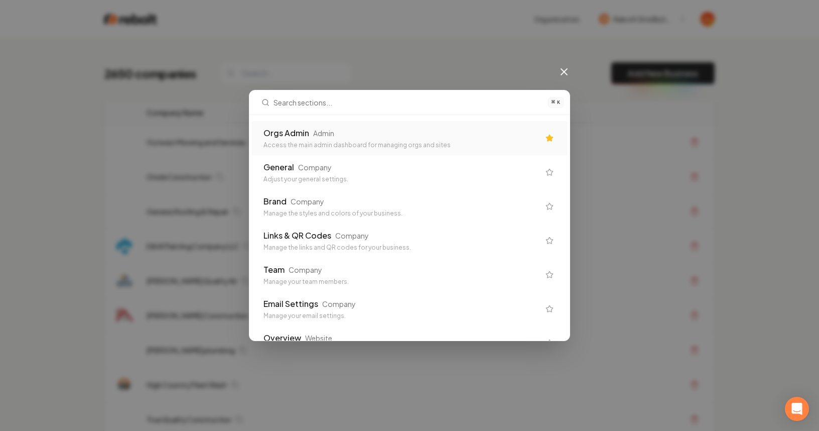
click at [400, 134] on div "Orgs Admin Admin" at bounding box center [402, 133] width 276 height 12
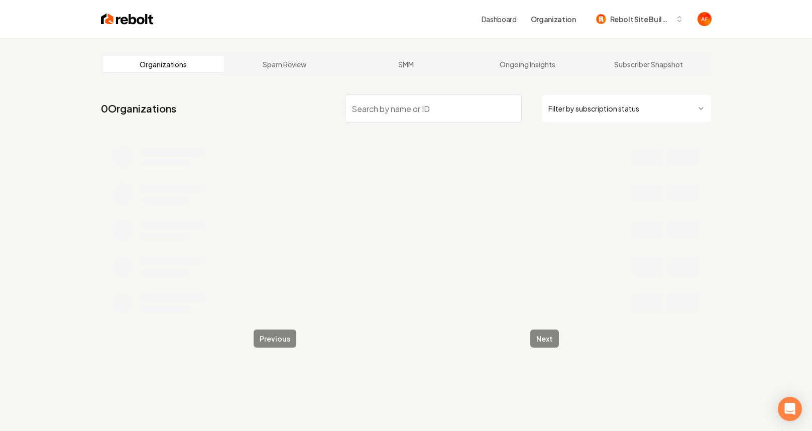
click at [440, 111] on input "search" at bounding box center [433, 108] width 177 height 28
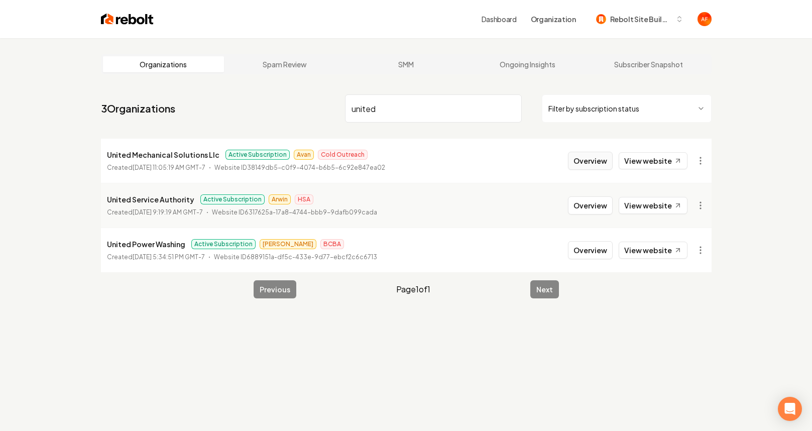
type input "united"
click at [595, 158] on button "Overview" at bounding box center [590, 161] width 45 height 18
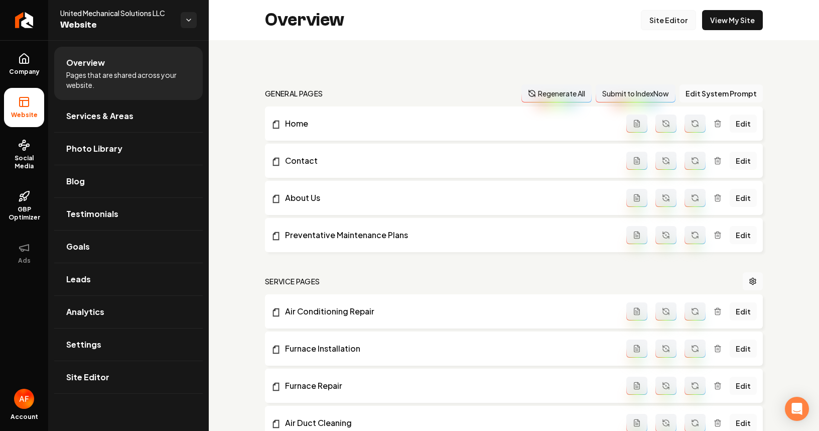
click at [674, 22] on link "Site Editor" at bounding box center [668, 20] width 55 height 20
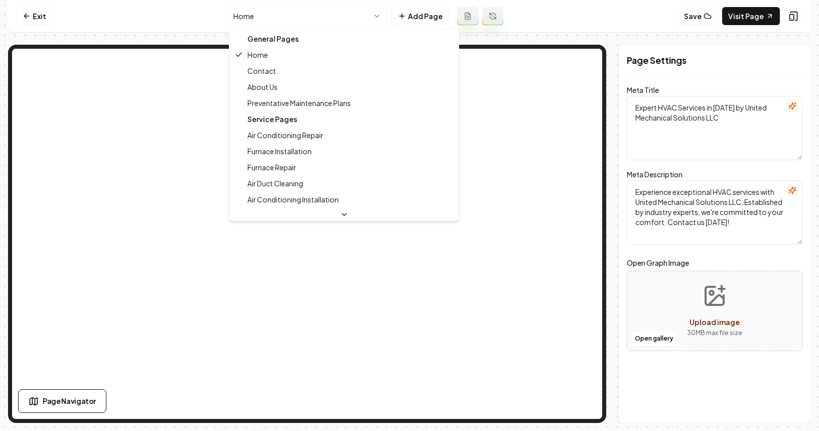
click at [362, 21] on html "Computer Required This feature is only available on a computer. Please switch t…" at bounding box center [409, 215] width 819 height 431
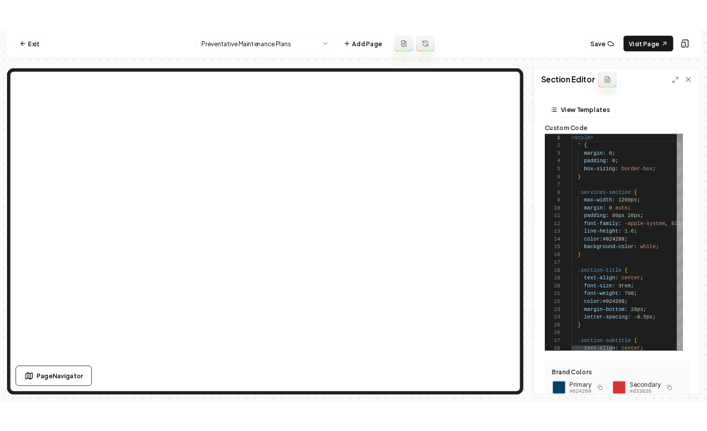
scroll to position [18, 69]
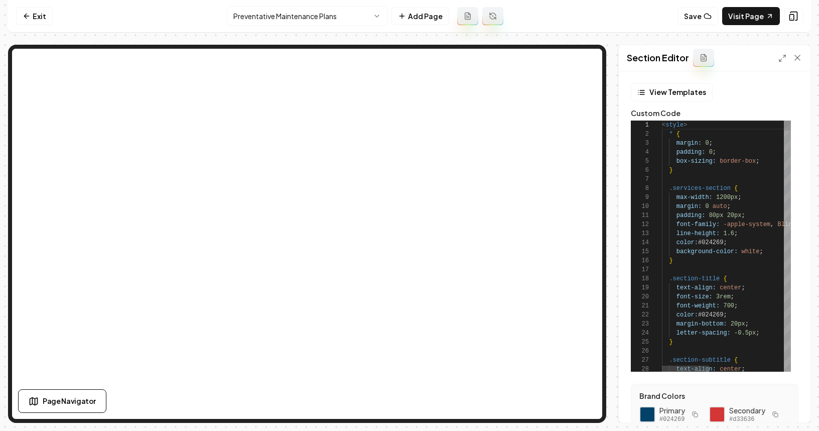
type textarea "**********"
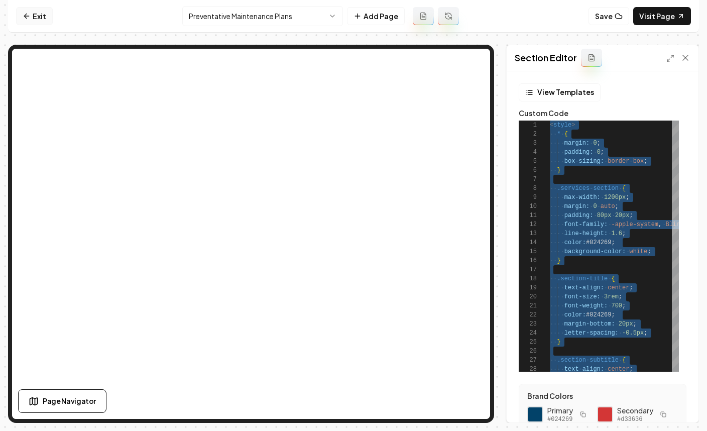
click at [49, 12] on link "Exit" at bounding box center [34, 16] width 37 height 18
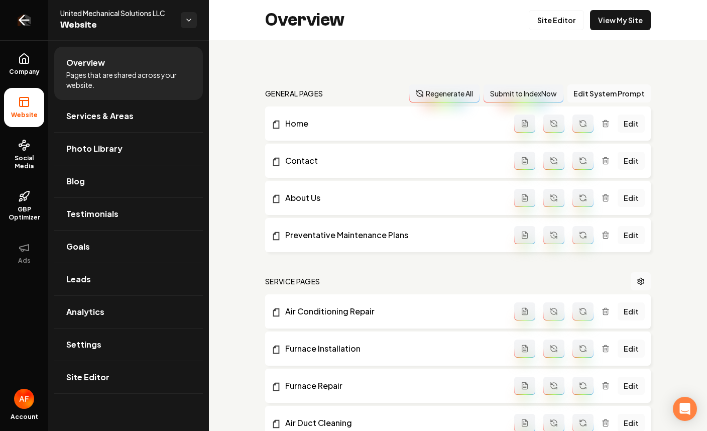
click at [17, 22] on icon "Return to dashboard" at bounding box center [24, 20] width 16 height 16
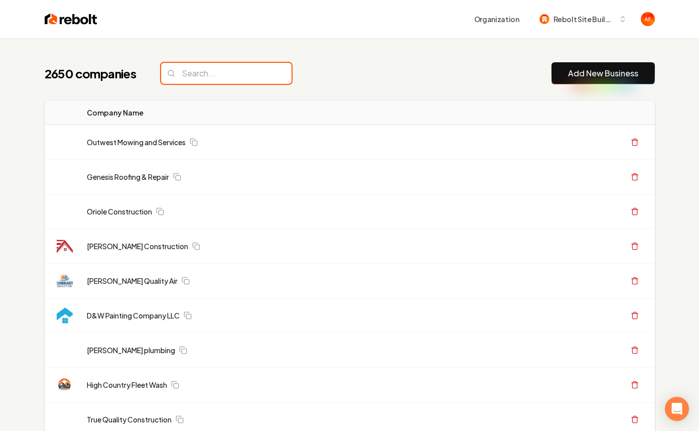
click at [218, 74] on input "search" at bounding box center [226, 73] width 131 height 21
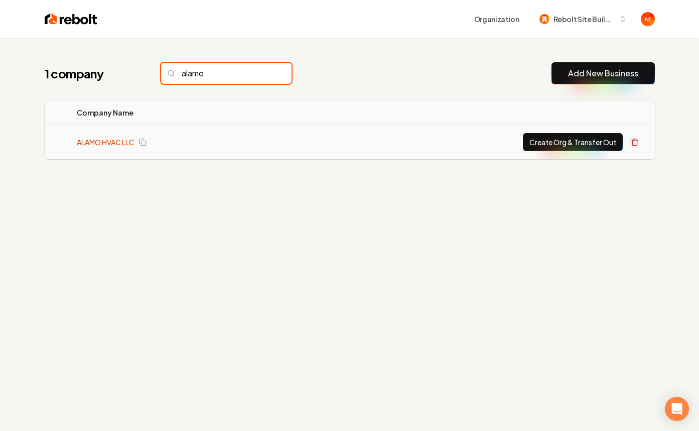
type input "alamo"
click at [120, 138] on link "ALAMO HVAC LLC" at bounding box center [106, 142] width 58 height 10
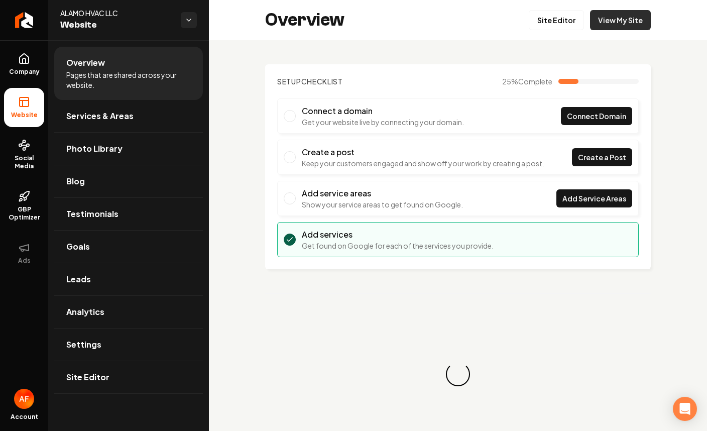
click at [628, 23] on link "View My Site" at bounding box center [620, 20] width 61 height 20
